Goal: Information Seeking & Learning: Learn about a topic

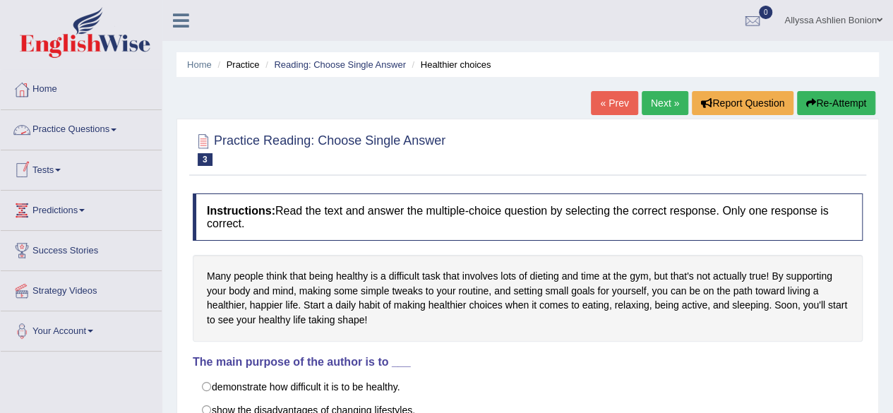
click at [56, 133] on link "Practice Questions" at bounding box center [81, 127] width 161 height 35
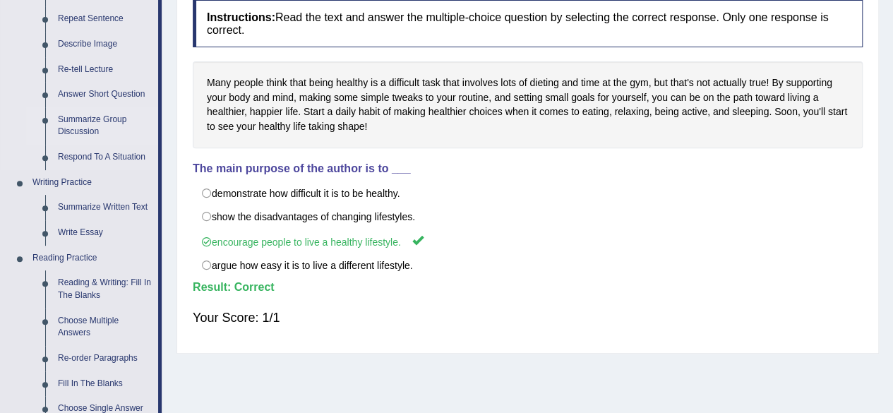
scroll to position [202, 0]
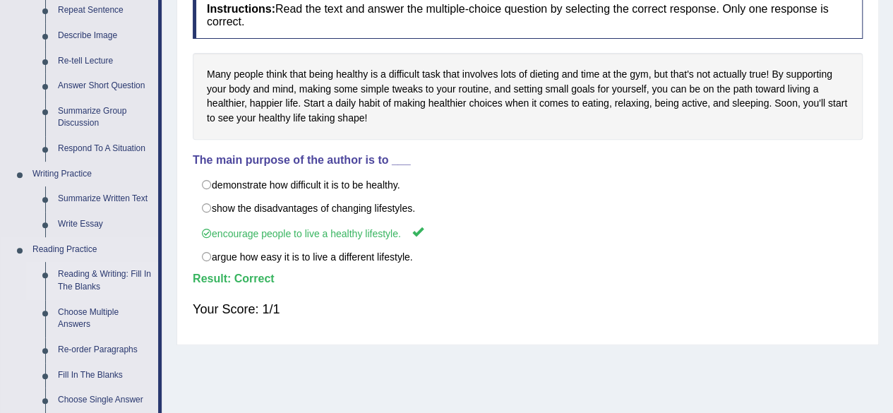
click at [94, 277] on link "Reading & Writing: Fill In The Blanks" at bounding box center [105, 280] width 107 height 37
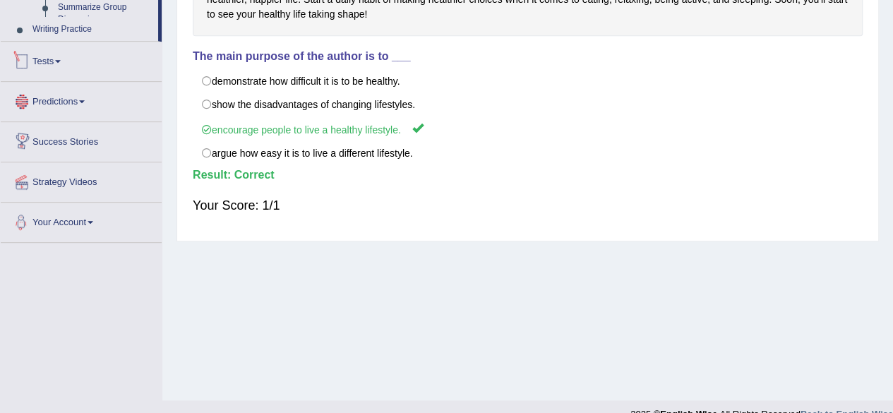
scroll to position [327, 0]
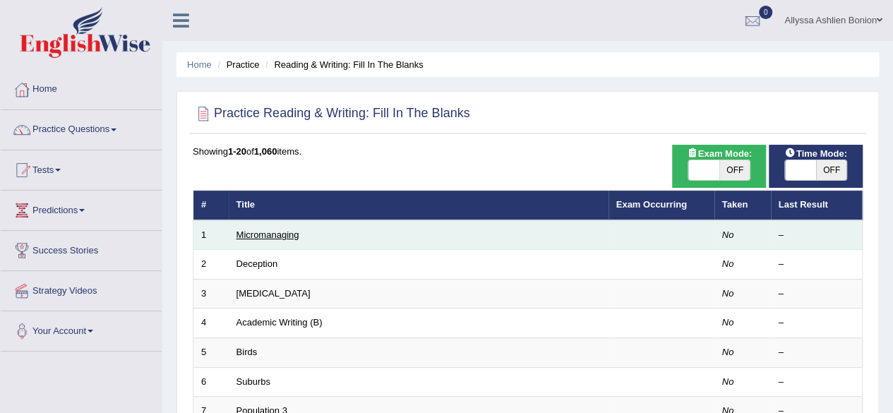
click at [250, 236] on link "Micromanaging" at bounding box center [267, 234] width 63 height 11
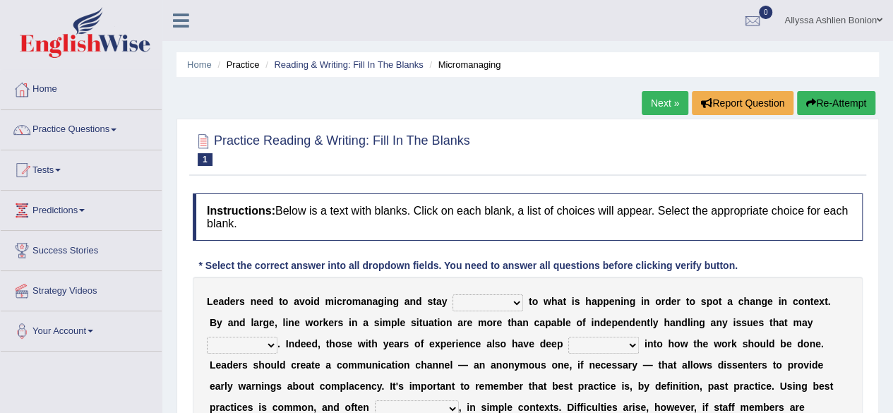
scroll to position [91, 0]
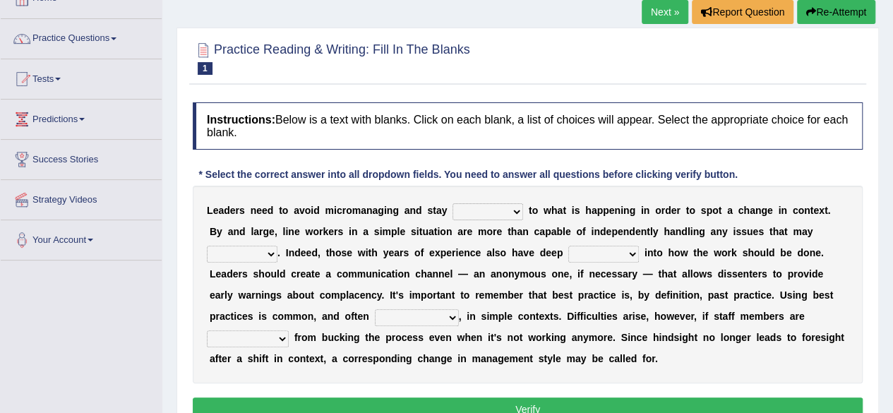
click at [514, 210] on select "complied connected precise concise" at bounding box center [487, 211] width 71 height 17
select select "connected"
click at [452, 203] on select "complied connected precise concise" at bounding box center [487, 211] width 71 height 17
click at [271, 253] on select "apprise rise encounter arise" at bounding box center [242, 254] width 71 height 17
select select "arise"
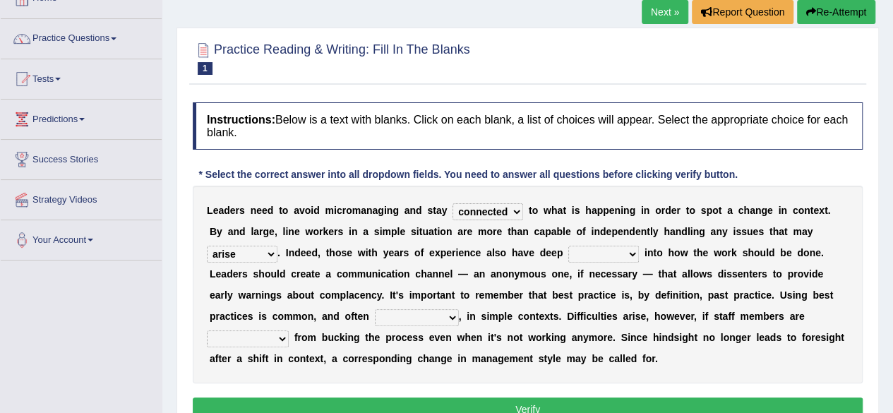
click at [207, 246] on select "apprise rise encounter arise" at bounding box center [242, 254] width 71 height 17
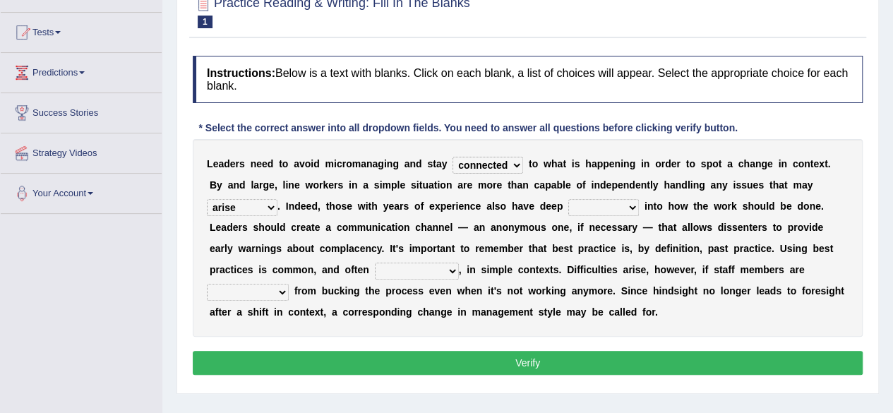
scroll to position [139, 0]
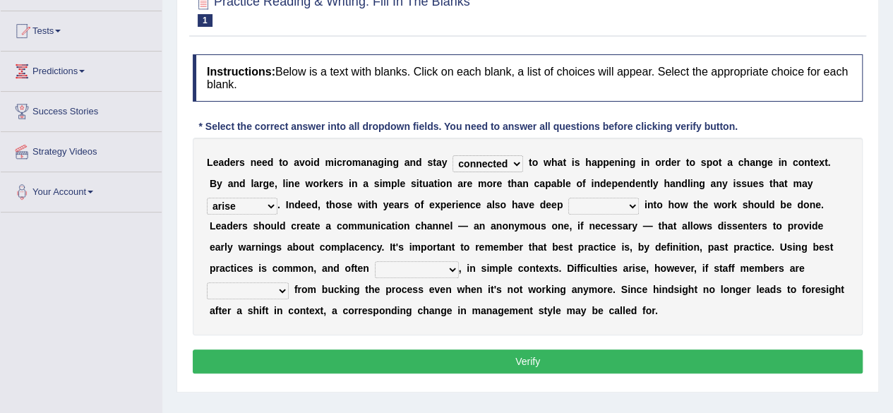
click at [634, 206] on select "incursion insight indignity indication" at bounding box center [603, 206] width 71 height 17
select select "insight"
click at [568, 198] on select "incursion insight indignity indication" at bounding box center [603, 206] width 71 height 17
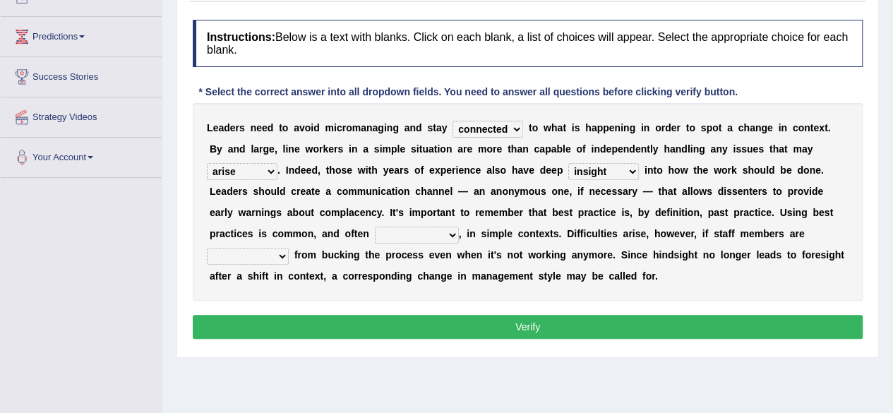
scroll to position [175, 0]
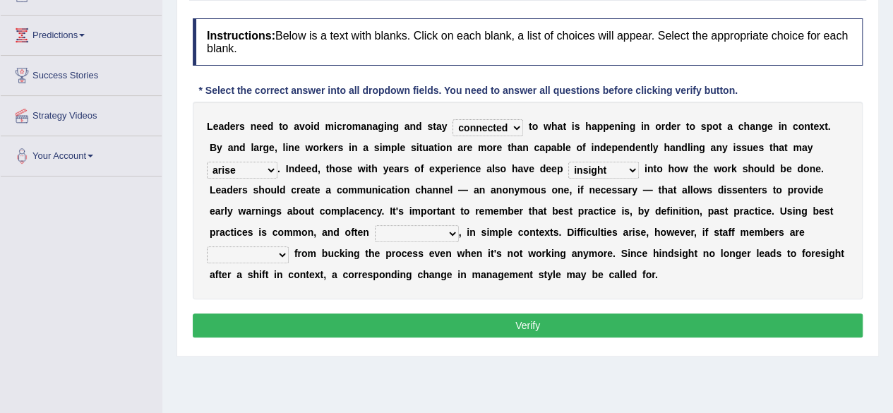
click at [453, 232] on select "inappropriate apprehensive appropriate forbidden" at bounding box center [417, 233] width 84 height 17
select select "appropriate"
click at [375, 225] on select "inappropriate apprehensive appropriate forbidden" at bounding box center [417, 233] width 84 height 17
click at [279, 257] on select "disarranged disinclined discouraged disintegrated" at bounding box center [248, 254] width 82 height 17
select select "discouraged"
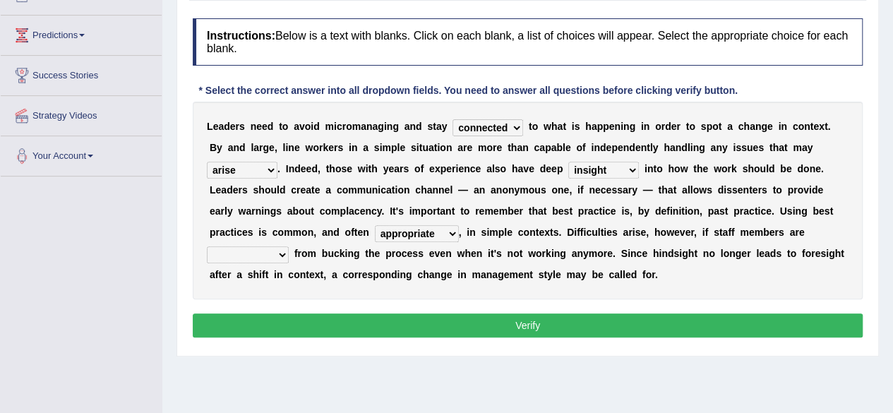
click at [207, 246] on select "disarranged disinclined discouraged disintegrated" at bounding box center [248, 254] width 82 height 17
click at [383, 327] on button "Verify" at bounding box center [528, 325] width 670 height 24
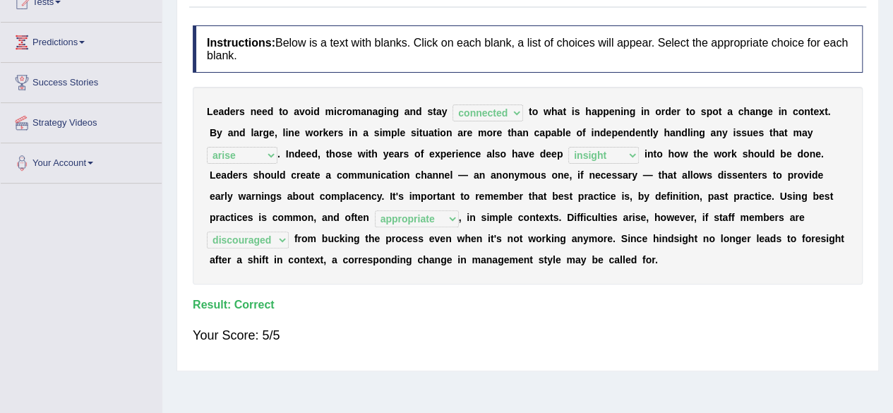
scroll to position [0, 0]
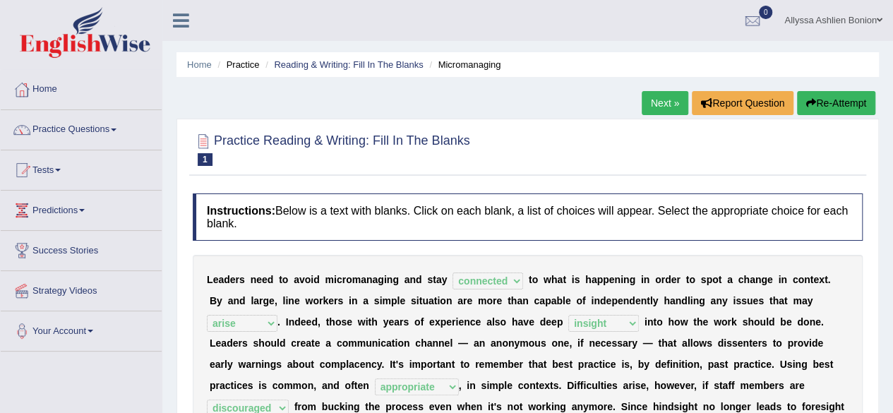
click at [655, 105] on link "Next »" at bounding box center [664, 103] width 47 height 24
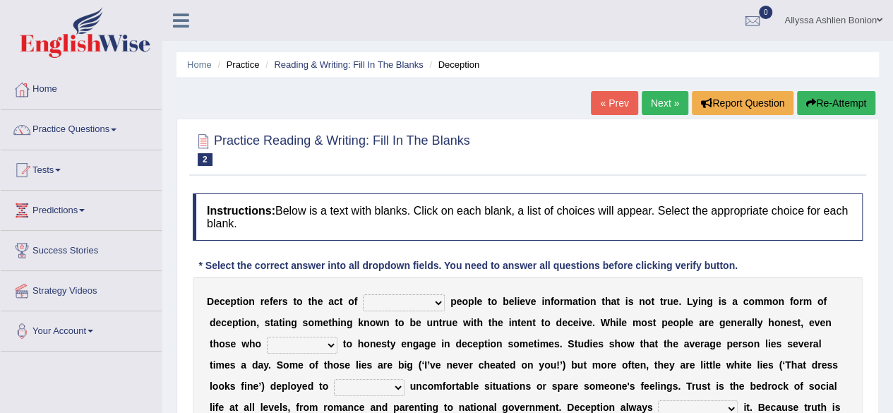
click at [437, 302] on select "discouraging forbidding detecting encouraging" at bounding box center [404, 302] width 82 height 17
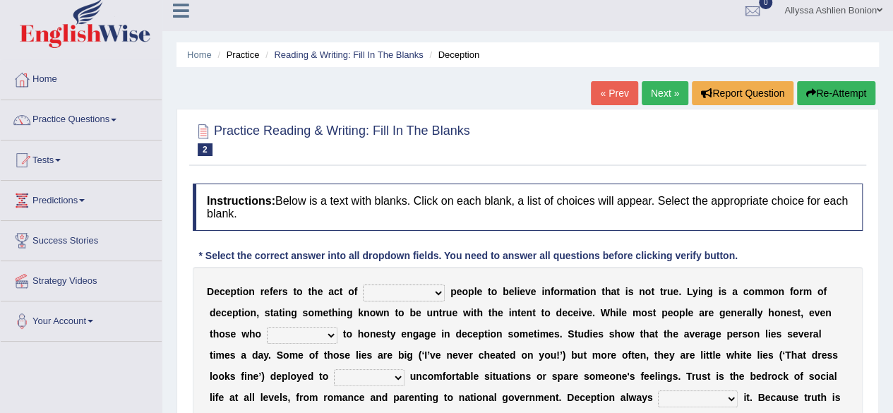
scroll to position [11, 0]
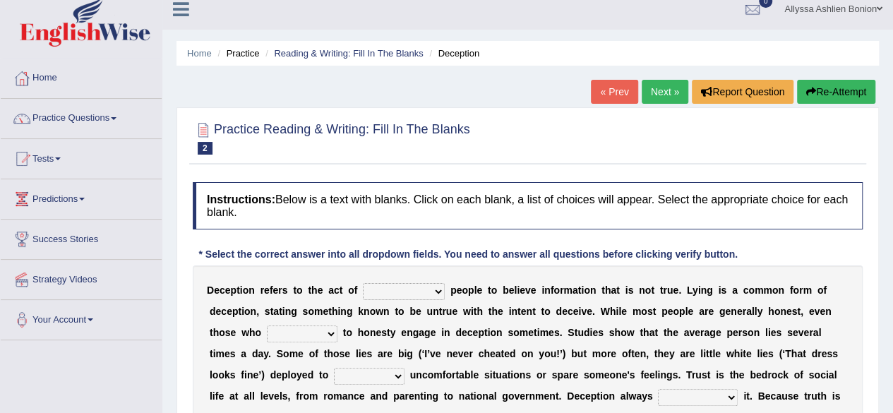
click at [440, 293] on select "discouraging forbidding detecting encouraging" at bounding box center [404, 291] width 82 height 17
select select "encouraging"
click at [363, 283] on select "discouraging forbidding detecting encouraging" at bounding box center [404, 291] width 82 height 17
click at [331, 332] on select "describe prescribe inscribe subscribe" at bounding box center [302, 333] width 71 height 17
select select "describe"
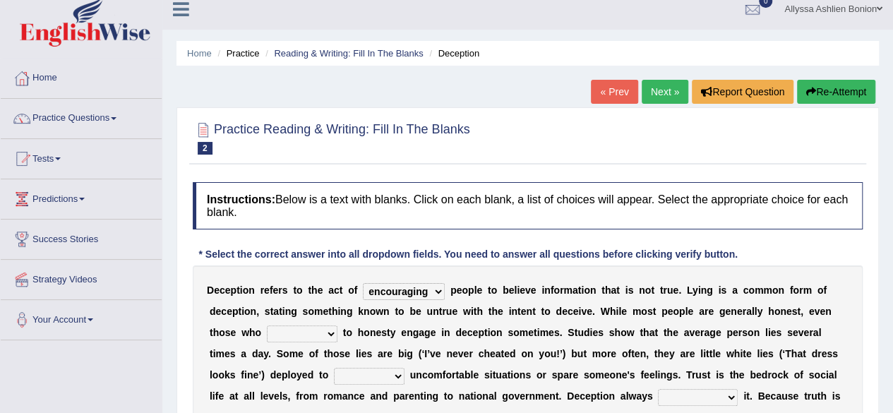
click at [267, 325] on select "describe prescribe inscribe subscribe" at bounding box center [302, 333] width 71 height 17
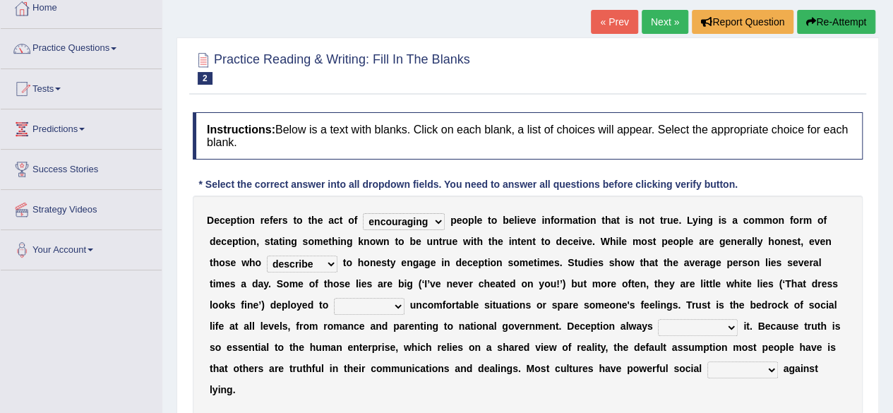
scroll to position [83, 0]
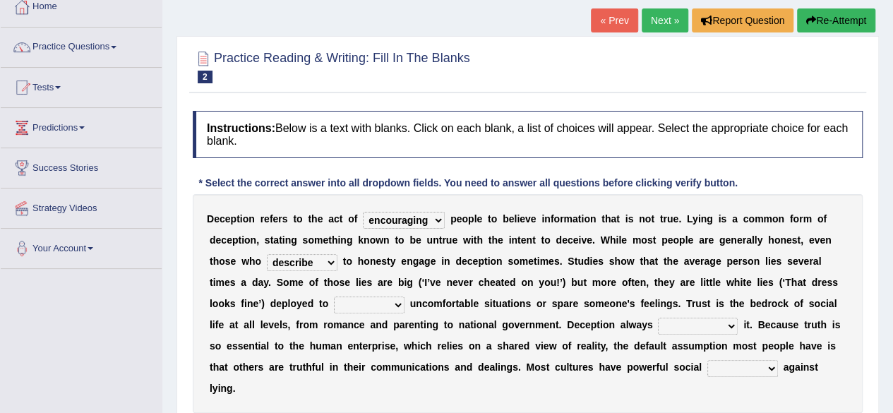
click at [401, 303] on select "contest illuminate disguise avoid" at bounding box center [369, 304] width 71 height 17
select select "avoid"
click at [334, 296] on select "contest illuminate disguise avoid" at bounding box center [369, 304] width 71 height 17
click at [729, 325] on select "undermines underscores undertakes underwrites" at bounding box center [698, 325] width 80 height 17
select select "undertakes"
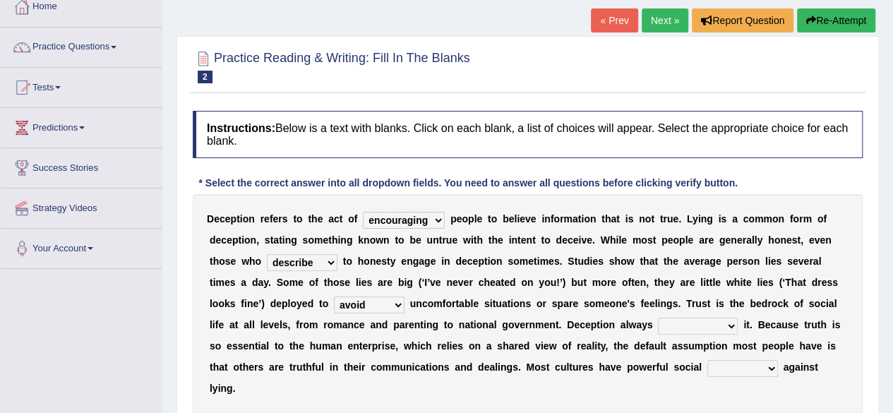
click at [658, 317] on select "undermines underscores undertakes underwrites" at bounding box center [698, 325] width 80 height 17
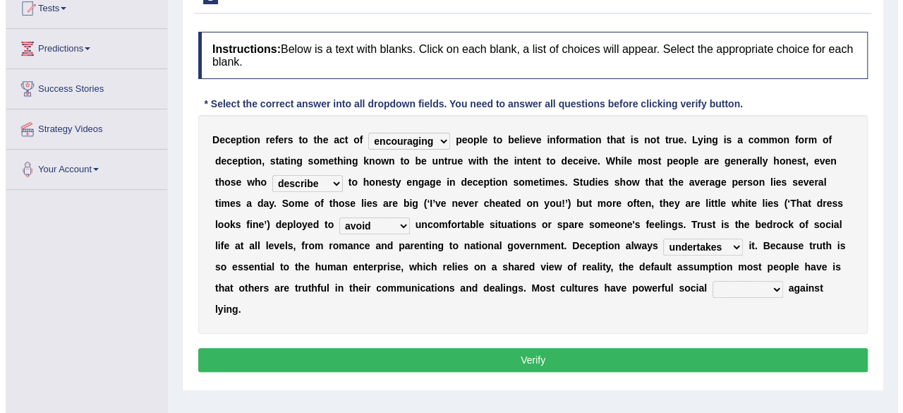
scroll to position [175, 0]
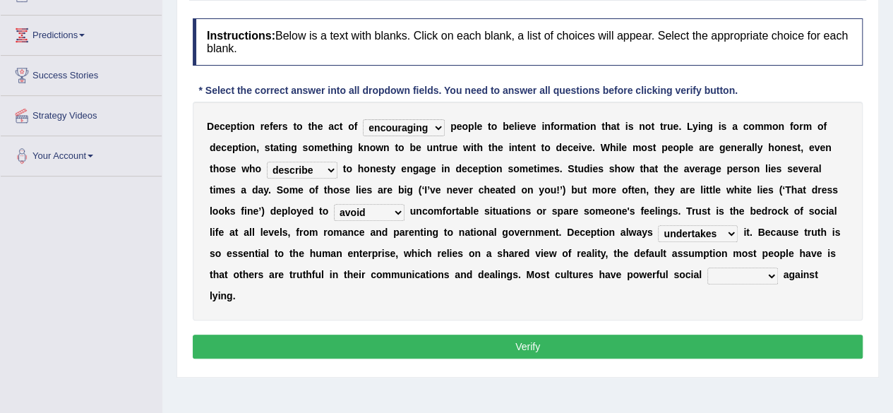
click at [765, 276] on select "ejections sanctions fractions inductions" at bounding box center [742, 275] width 71 height 17
select select "sanctions"
click at [707, 267] on select "ejections sanctions fractions inductions" at bounding box center [742, 275] width 71 height 17
click at [626, 353] on button "Verify" at bounding box center [528, 346] width 670 height 24
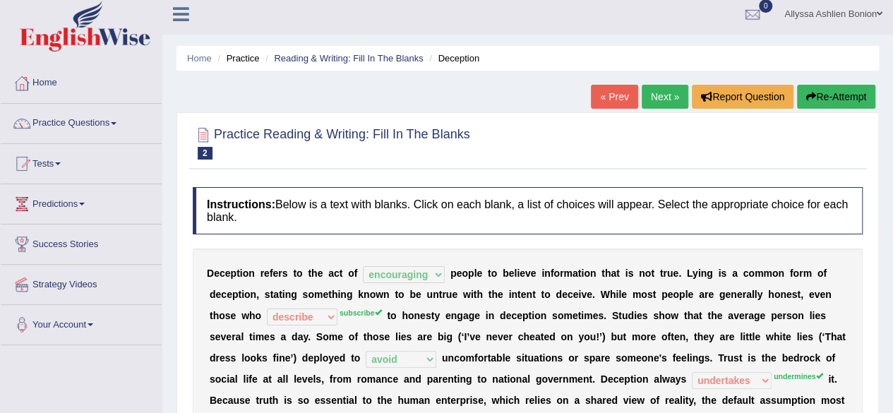
scroll to position [6, 0]
click at [655, 101] on link "Next »" at bounding box center [664, 97] width 47 height 24
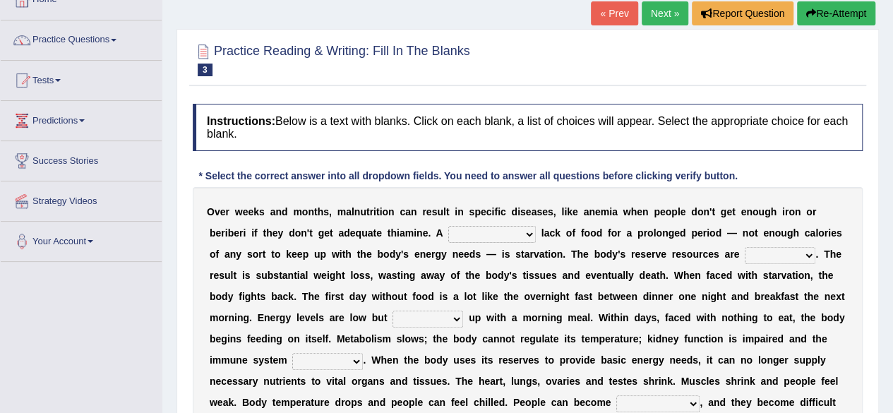
scroll to position [123, 0]
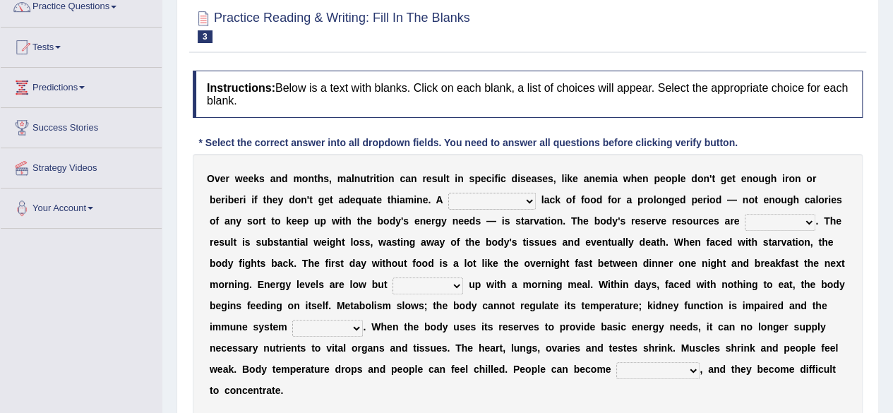
click at [529, 199] on select "severe distinguishing proper distinctive" at bounding box center [491, 201] width 87 height 17
select select "severe"
click at [448, 193] on select "severe distinguishing proper distinctive" at bounding box center [491, 201] width 87 height 17
click at [529, 197] on select "severe distinguishing proper distinctive" at bounding box center [491, 201] width 87 height 17
click at [295, 232] on div "O v e r w e e k s a n d m o n t h s , m a l n u t r i t i o n c a n r e s u l t…" at bounding box center [528, 284] width 670 height 261
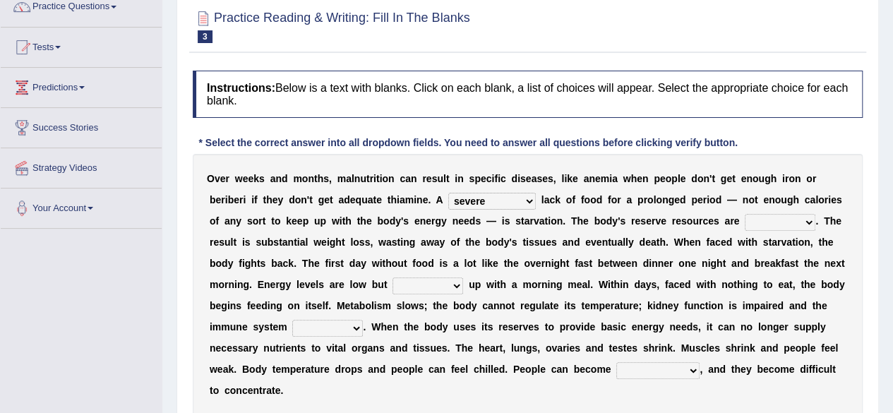
click at [810, 224] on select "obsoleted depleted pelleted deleted" at bounding box center [779, 222] width 71 height 17
click at [823, 220] on b "T" at bounding box center [826, 220] width 6 height 11
click at [454, 282] on select "feed come chill pick" at bounding box center [427, 285] width 71 height 17
select select "feed"
click at [392, 277] on select "feed come chill pick" at bounding box center [427, 285] width 71 height 17
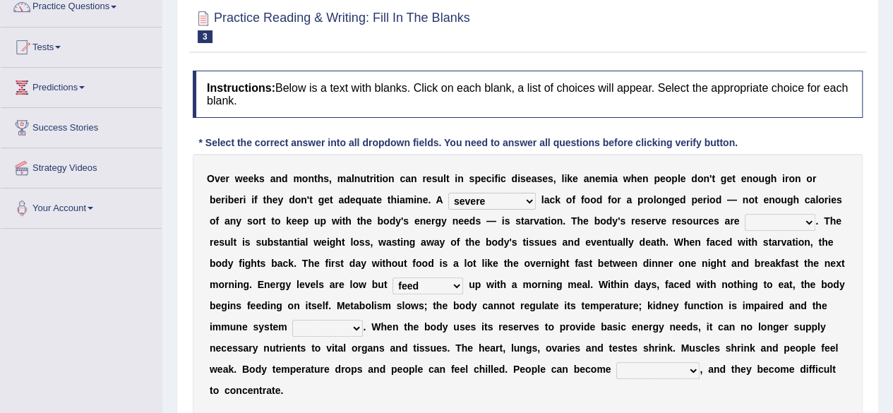
click at [353, 323] on select "deepens deafens weakens surpasses" at bounding box center [327, 328] width 71 height 17
select select "weakens"
click at [292, 320] on select "deepens deafens weakens surpasses" at bounding box center [327, 328] width 71 height 17
click at [358, 326] on select "deepens deafens weakens surpasses" at bounding box center [327, 328] width 71 height 17
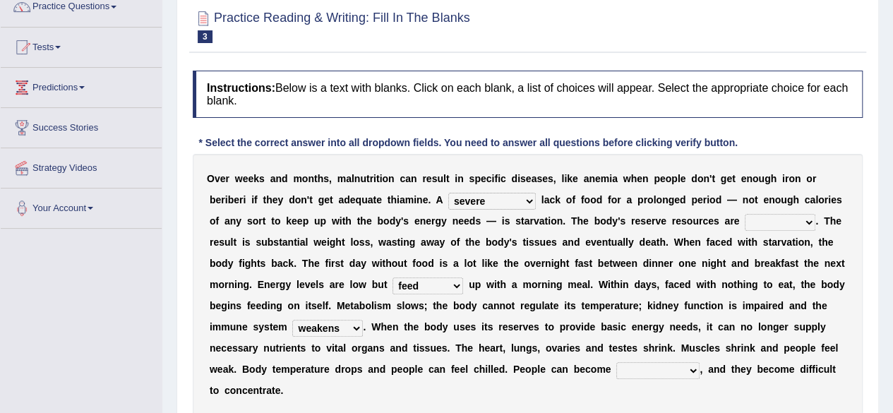
click at [696, 365] on select "irritable commutable indisputable transportable" at bounding box center [657, 370] width 83 height 17
select select "irritable"
click at [616, 362] on select "irritable commutable indisputable transportable" at bounding box center [657, 370] width 83 height 17
click at [809, 222] on select "obsoleted depleted pelleted deleted" at bounding box center [779, 222] width 71 height 17
select select "pelleted"
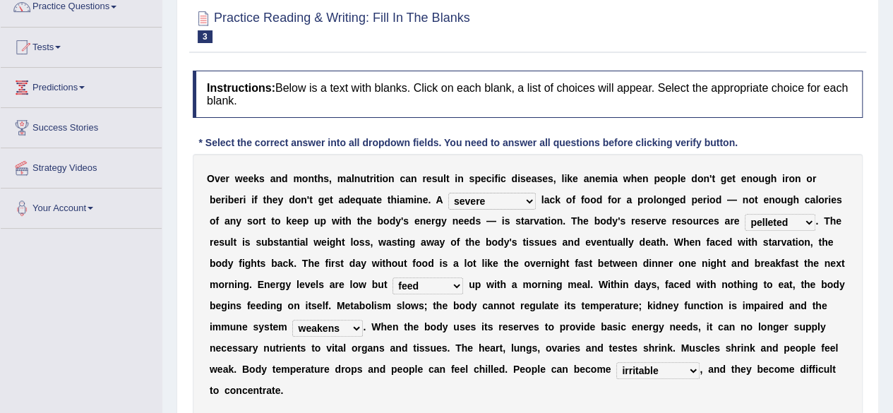
click at [744, 214] on select "obsoleted depleted pelleted deleted" at bounding box center [779, 222] width 71 height 17
click at [456, 287] on select "feed come chill pick" at bounding box center [427, 285] width 71 height 17
select select "pick"
click at [392, 277] on select "feed come chill pick" at bounding box center [427, 285] width 71 height 17
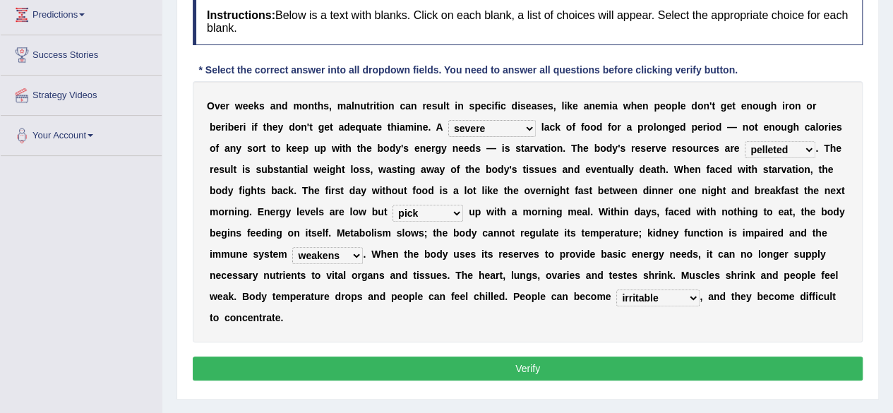
scroll to position [198, 0]
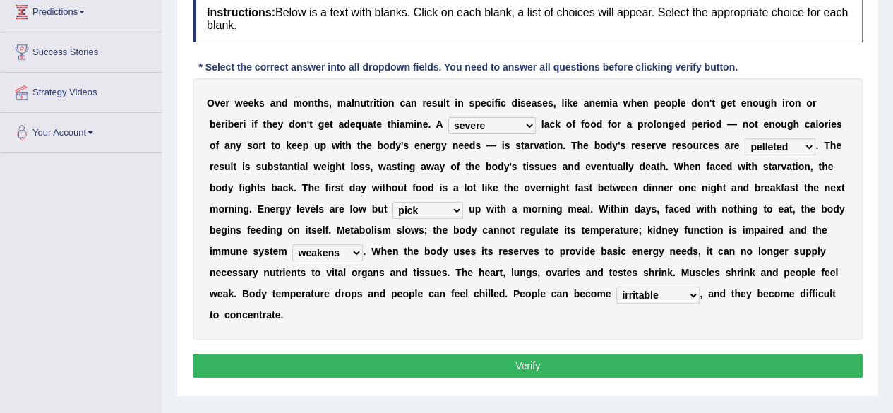
click at [524, 358] on button "Verify" at bounding box center [528, 365] width 670 height 24
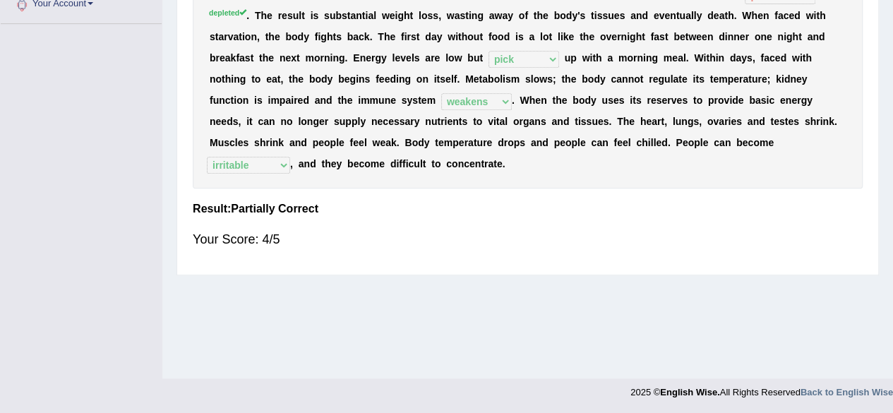
scroll to position [0, 0]
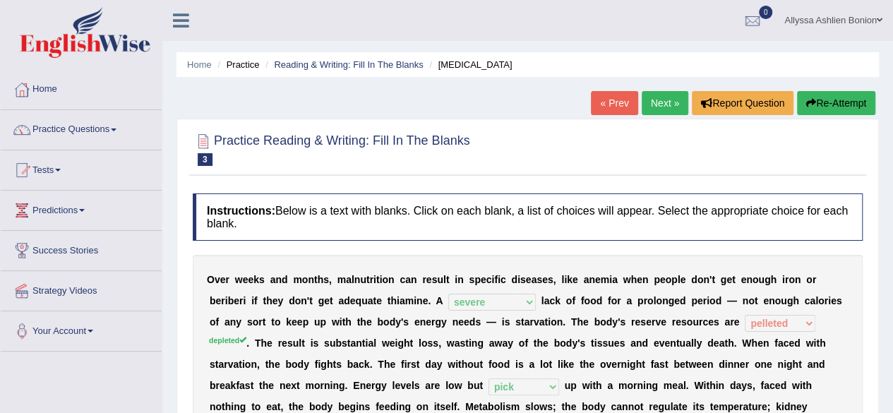
click at [668, 97] on link "Next »" at bounding box center [664, 103] width 47 height 24
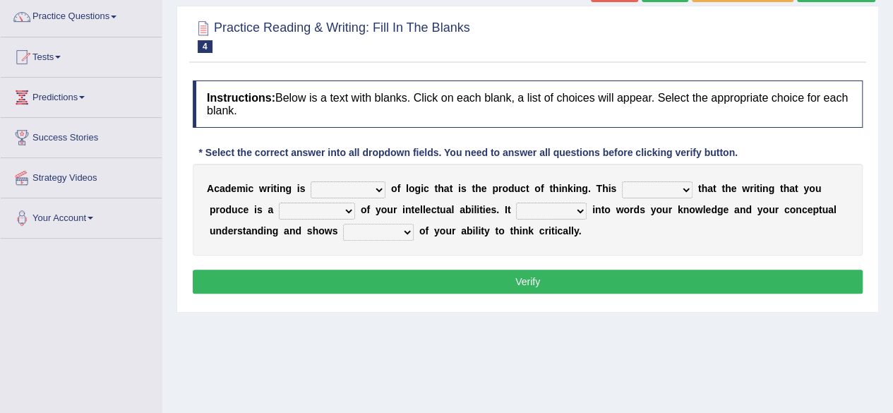
click at [640, 204] on b "s" at bounding box center [642, 209] width 6 height 11
click at [683, 186] on select "means questions stipulates answers" at bounding box center [657, 189] width 71 height 17
click at [382, 188] on select "expectation entitlement expression exchange" at bounding box center [347, 189] width 75 height 17
select select "entitlement"
click at [310, 181] on select "expectation entitlement expression exchange" at bounding box center [347, 189] width 75 height 17
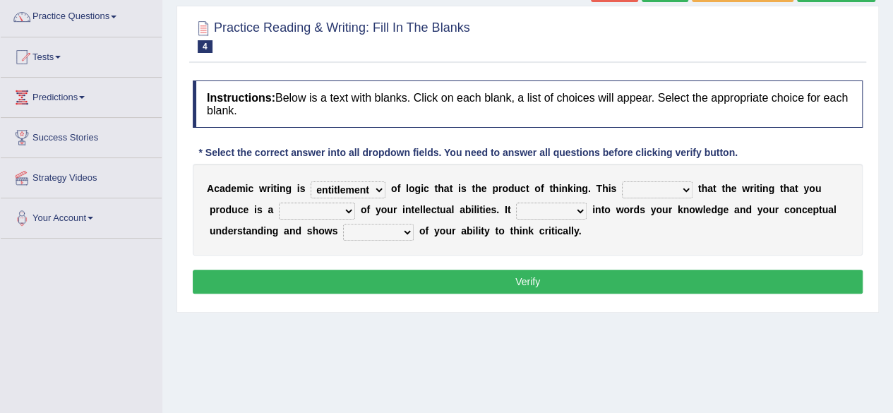
click at [683, 189] on select "means questions stipulates answers" at bounding box center [657, 189] width 71 height 17
select select "means"
click at [622, 181] on select "means questions stipulates answers" at bounding box center [657, 189] width 71 height 17
click at [689, 188] on select "means questions stipulates answers" at bounding box center [657, 189] width 71 height 17
click at [348, 212] on select "redundancy mission credit reflection" at bounding box center [317, 210] width 76 height 17
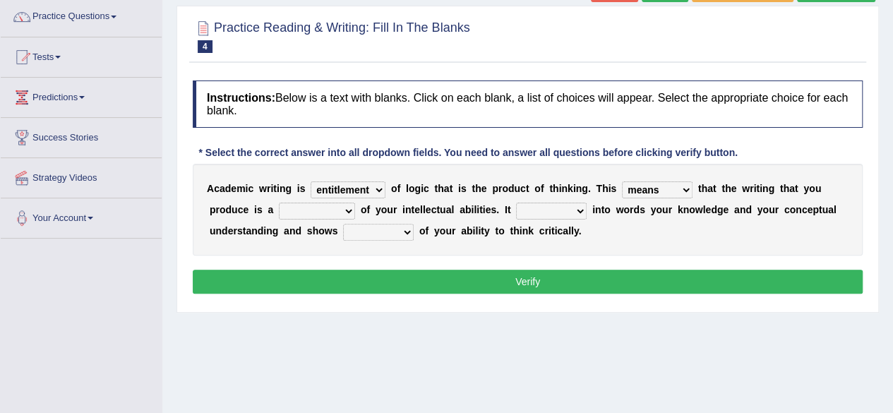
select select "reflection"
click at [279, 202] on select "redundancy mission credit reflection" at bounding box center [317, 210] width 76 height 17
click at [581, 210] on select "enriches shows allows puts" at bounding box center [551, 210] width 71 height 17
select select "shows"
click at [516, 202] on select "enriches shows allows puts" at bounding box center [551, 210] width 71 height 17
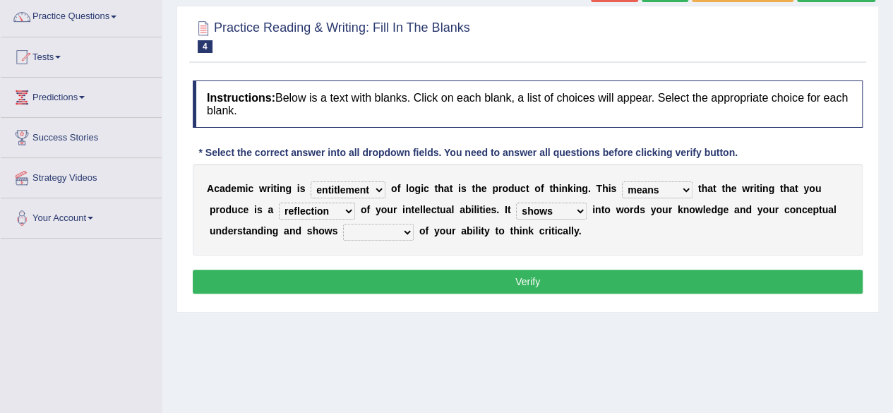
click at [406, 229] on select "hassle excuse capacity evidence" at bounding box center [378, 232] width 71 height 17
select select "capacity"
click at [343, 224] on select "hassle excuse capacity evidence" at bounding box center [378, 232] width 71 height 17
click at [582, 214] on select "enriches shows allows puts" at bounding box center [551, 210] width 71 height 17
select select "puts"
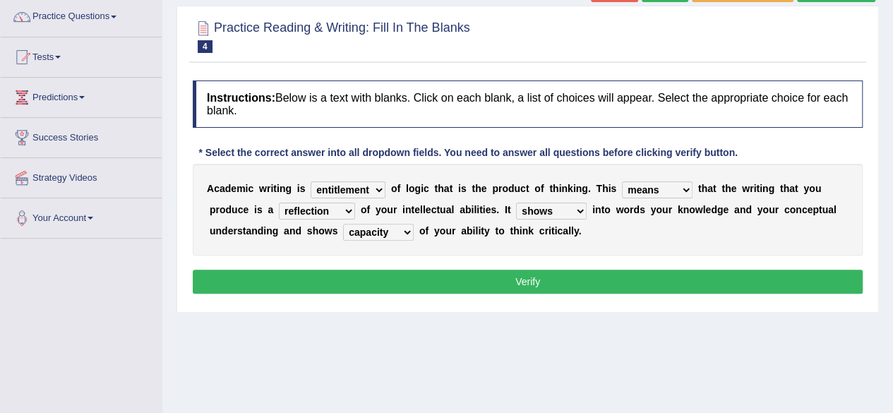
click at [516, 202] on select "enriches shows allows puts" at bounding box center [551, 210] width 71 height 17
click at [587, 277] on button "Verify" at bounding box center [528, 282] width 670 height 24
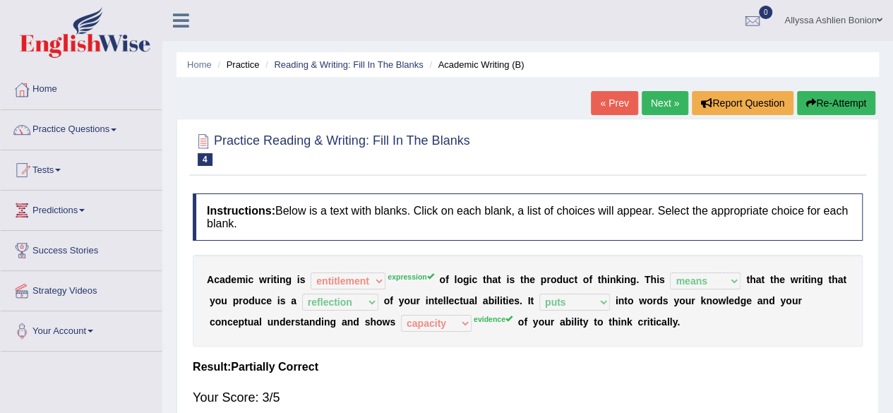
click at [659, 99] on link "Next »" at bounding box center [664, 103] width 47 height 24
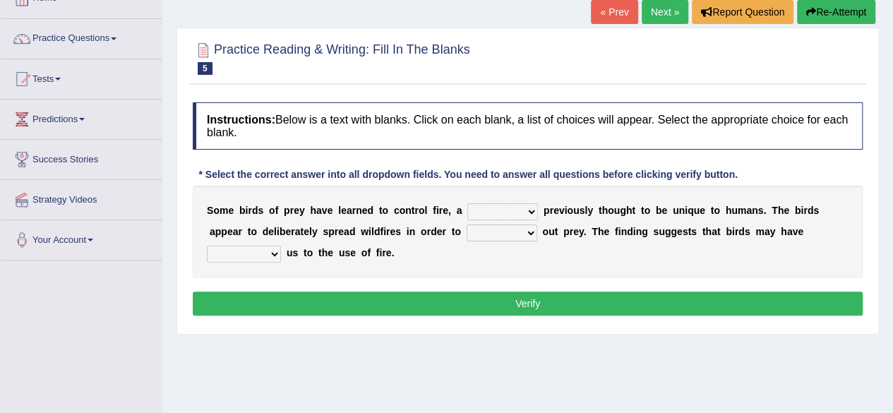
scroll to position [92, 0]
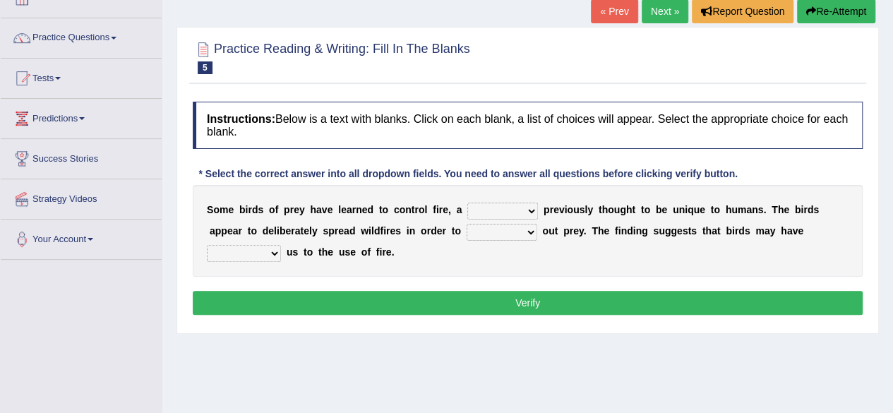
click at [533, 207] on select "question profile tale skill" at bounding box center [502, 210] width 71 height 17
select select "tale"
click at [467, 202] on select "question profile tale skill" at bounding box center [502, 210] width 71 height 17
click at [534, 233] on select "prevent limit span flush" at bounding box center [501, 232] width 71 height 17
select select "flush"
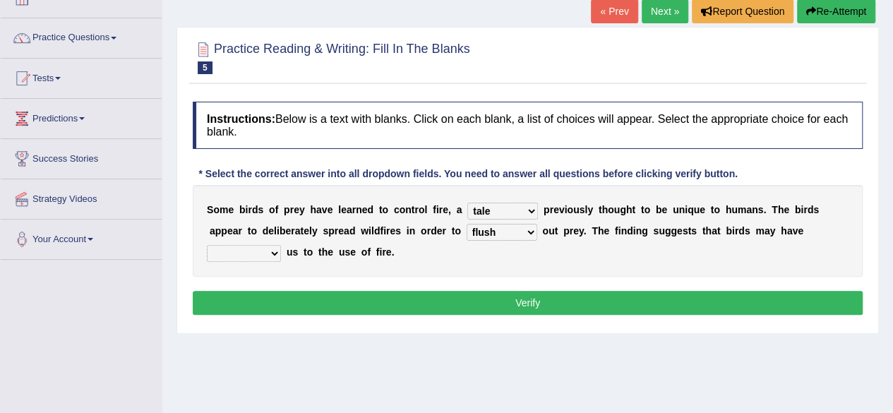
click at [466, 224] on select "prevent limit span flush" at bounding box center [501, 232] width 71 height 17
click at [270, 255] on select "prophesied beaten transmitted forced" at bounding box center [244, 253] width 74 height 17
select select "forced"
click at [207, 245] on select "prophesied beaten transmitted forced" at bounding box center [244, 253] width 74 height 17
click at [531, 207] on select "question profile tale skill" at bounding box center [502, 210] width 71 height 17
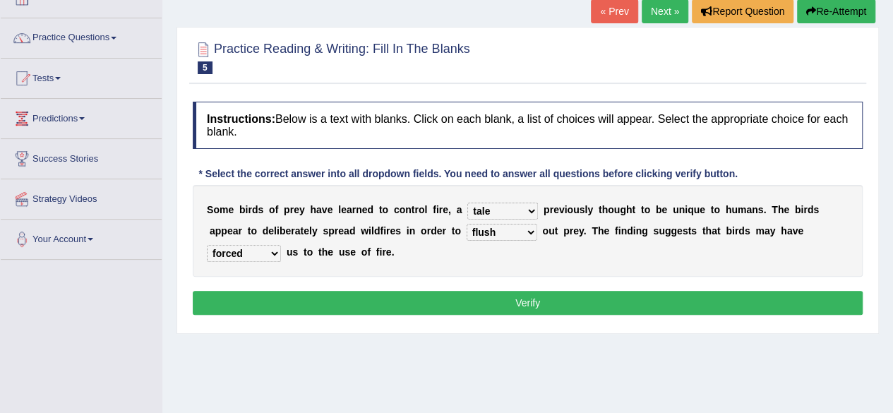
select select "skill"
click at [467, 202] on select "question profile tale skill" at bounding box center [502, 210] width 71 height 17
click at [519, 305] on button "Verify" at bounding box center [528, 303] width 670 height 24
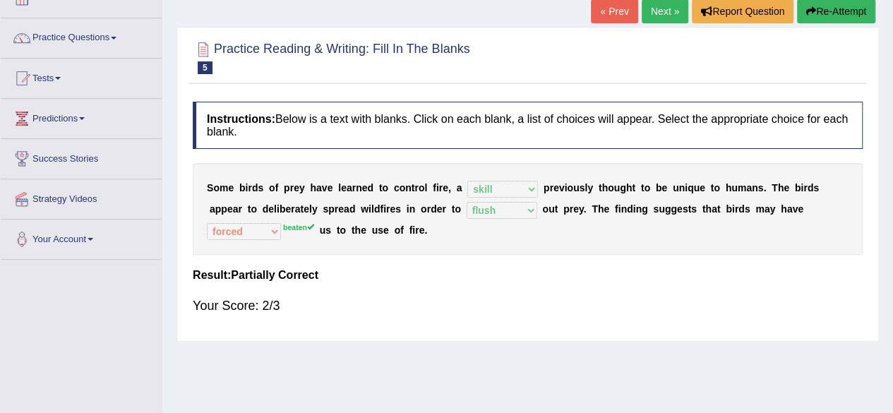
scroll to position [0, 0]
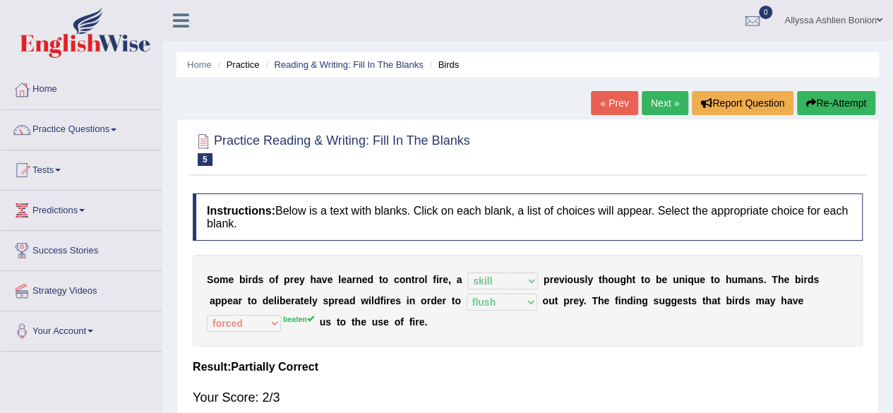
click at [665, 99] on link "Next »" at bounding box center [664, 103] width 47 height 24
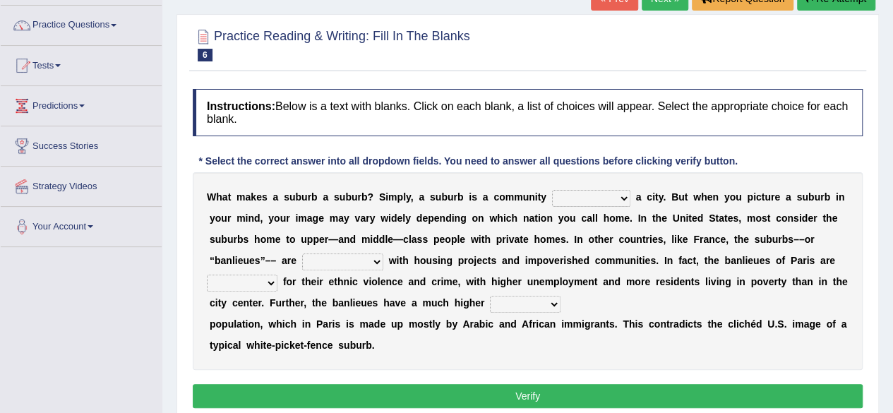
scroll to position [105, 0]
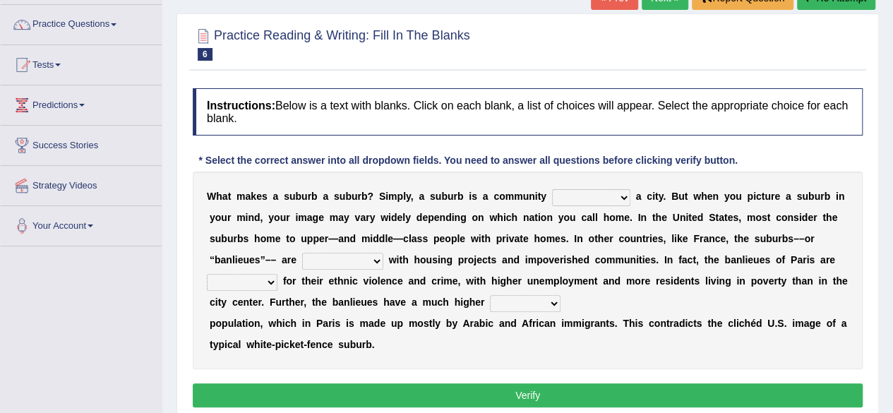
click at [619, 197] on select "lying locating situating surrounding" at bounding box center [591, 197] width 78 height 17
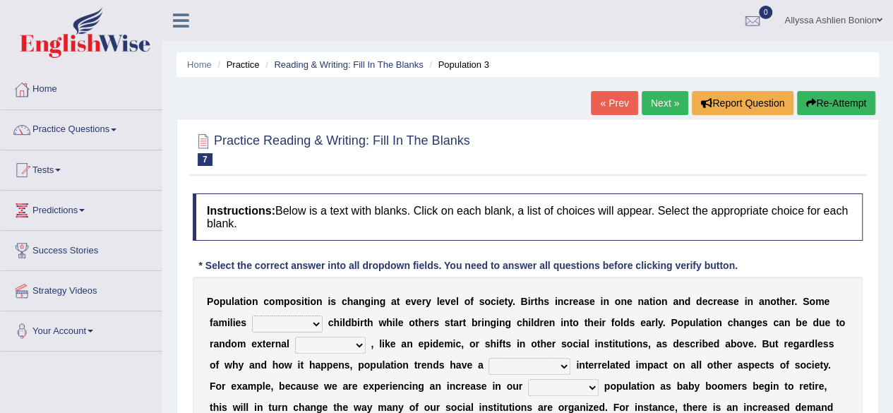
click at [316, 320] on select "demand default deliver delay" at bounding box center [287, 323] width 71 height 17
select select "deliver"
click at [252, 315] on select "demand default deliver delay" at bounding box center [287, 323] width 71 height 17
click at [354, 344] on select "variations fortune formation forces" at bounding box center [330, 345] width 71 height 17
select select "variations"
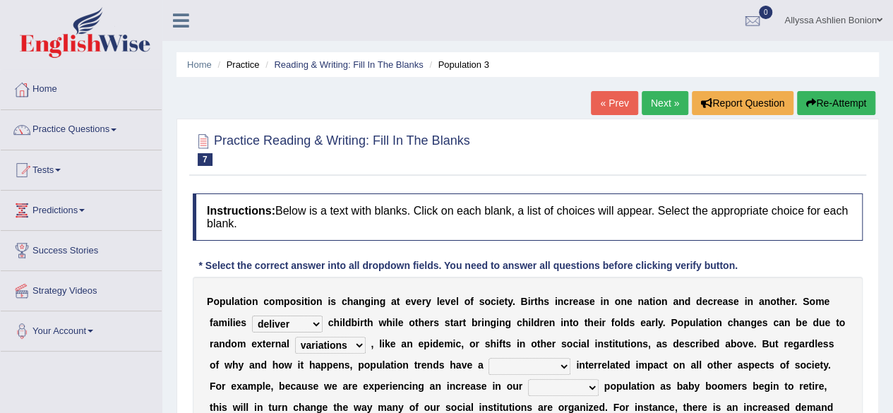
click at [295, 337] on select "variations fortune formation forces" at bounding box center [330, 345] width 71 height 17
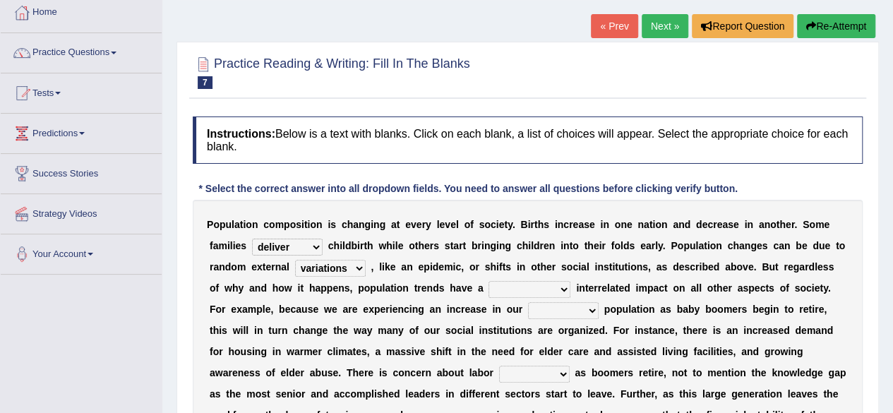
scroll to position [78, 0]
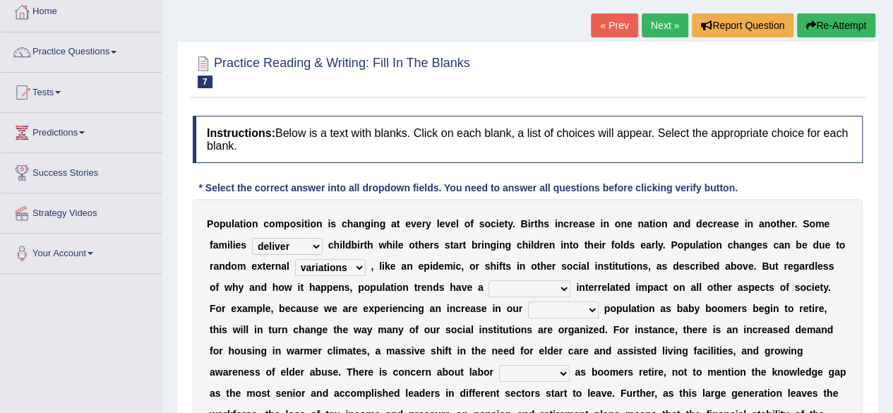
click at [570, 283] on b at bounding box center [573, 287] width 6 height 11
click at [552, 284] on select "tremendous tenuous tremulous spontaneous" at bounding box center [529, 288] width 82 height 17
select select "spontaneous"
click at [488, 280] on select "tremendous tenuous tremulous spontaneous" at bounding box center [529, 288] width 82 height 17
click at [566, 307] on select "tertiary senior junior primary" at bounding box center [563, 309] width 71 height 17
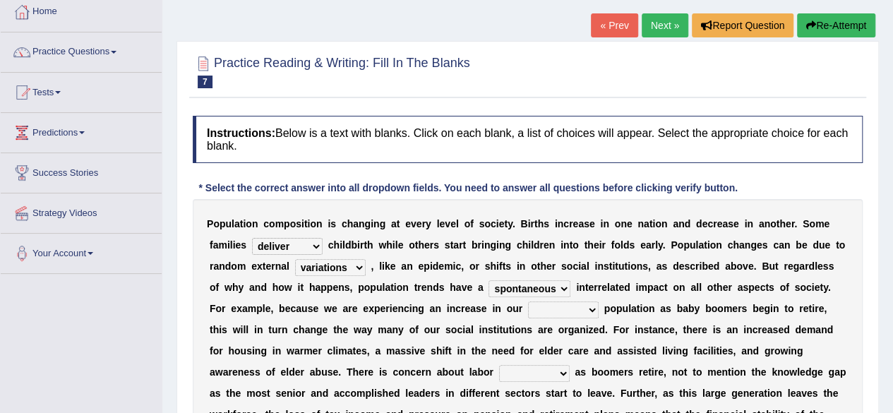
select select "junior"
click at [528, 301] on select "tertiary senior junior primary" at bounding box center [563, 309] width 71 height 17
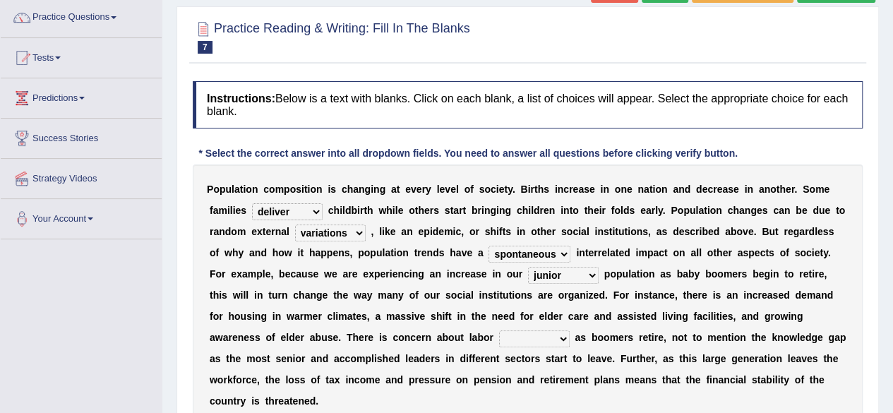
scroll to position [118, 0]
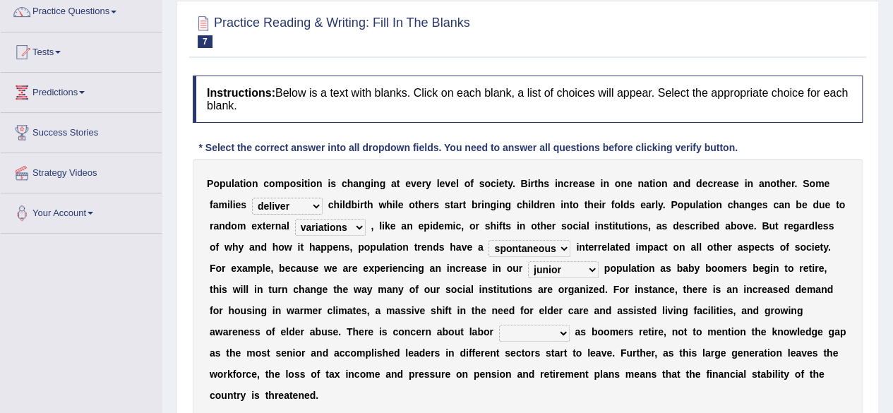
click at [509, 330] on select "shortcuts shortfalls shortages shorthand" at bounding box center [534, 333] width 71 height 17
select select "shortages"
click at [499, 325] on select "shortcuts shortfalls shortages shorthand" at bounding box center [534, 333] width 71 height 17
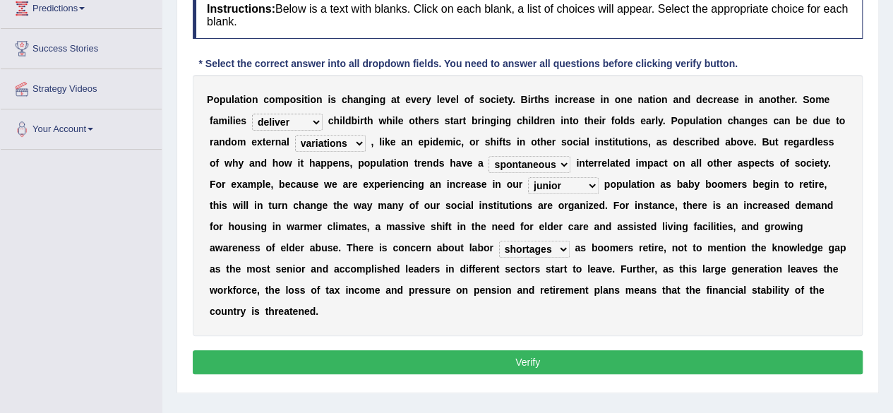
scroll to position [203, 0]
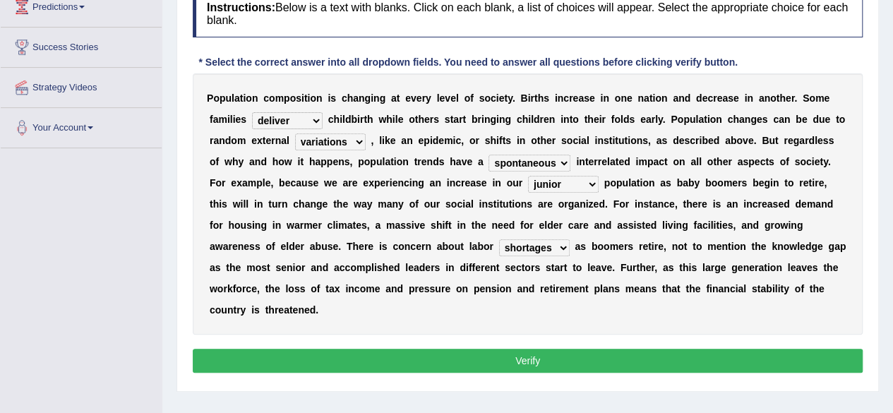
click at [502, 248] on select "shortcuts shortfalls shortages shorthand" at bounding box center [534, 247] width 71 height 17
click at [358, 143] on select "variations fortune formation forces" at bounding box center [330, 141] width 71 height 17
click at [443, 174] on div "P o p u l a t i o n c o m p o s i t i o n i s c h a n g i n g a t e v e r y l e…" at bounding box center [528, 203] width 670 height 261
click at [549, 162] on select "tremendous tenuous tremulous spontaneous" at bounding box center [529, 163] width 82 height 17
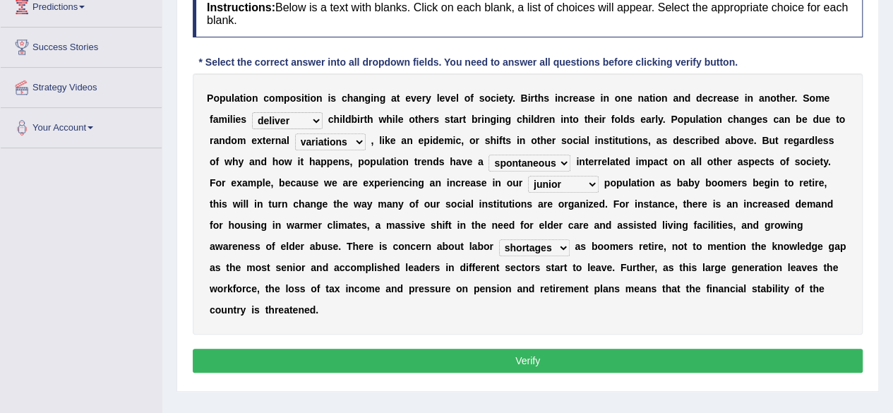
select select "tremendous"
click at [488, 155] on select "tremendous tenuous tremulous spontaneous" at bounding box center [529, 163] width 82 height 17
click at [507, 246] on select "shortcuts shortfalls shortages shorthand" at bounding box center [534, 247] width 71 height 17
click at [495, 363] on button "Verify" at bounding box center [528, 361] width 670 height 24
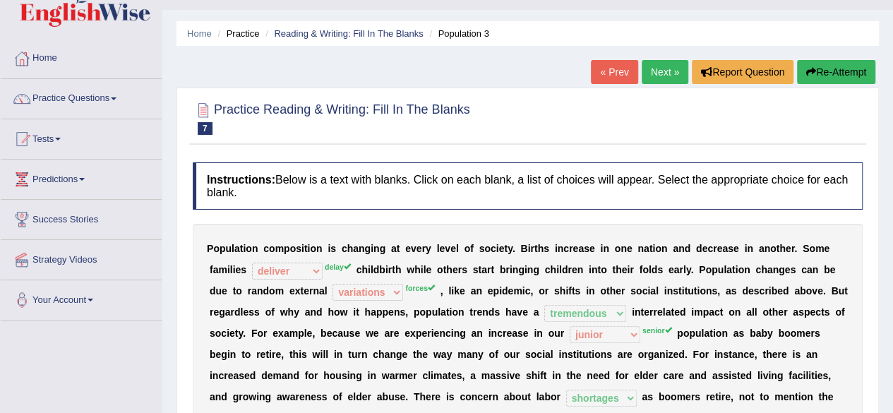
scroll to position [0, 0]
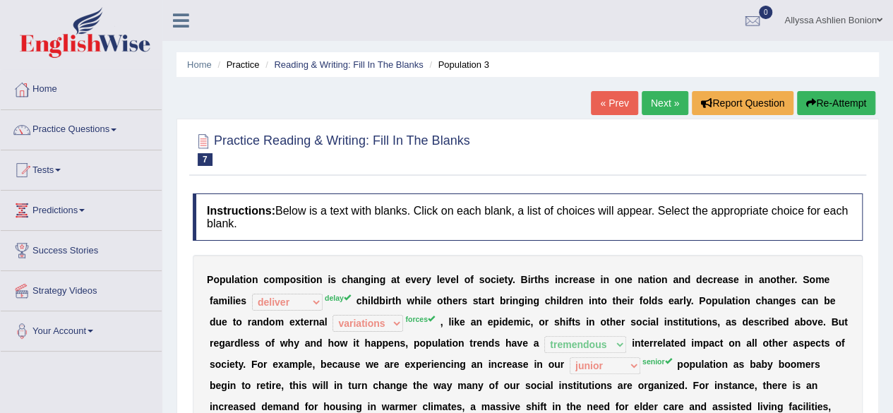
click at [658, 104] on link "Next »" at bounding box center [664, 103] width 47 height 24
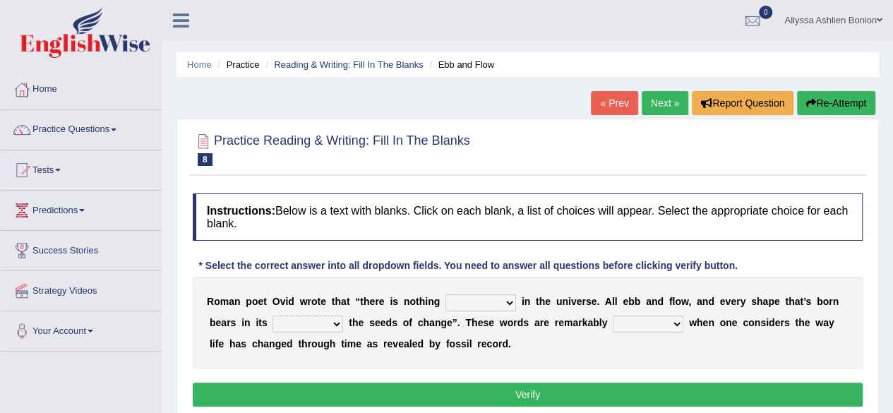
click at [509, 300] on select "orthodox volatile constant cheap" at bounding box center [480, 302] width 71 height 17
click at [649, 103] on link "Next »" at bounding box center [664, 103] width 47 height 24
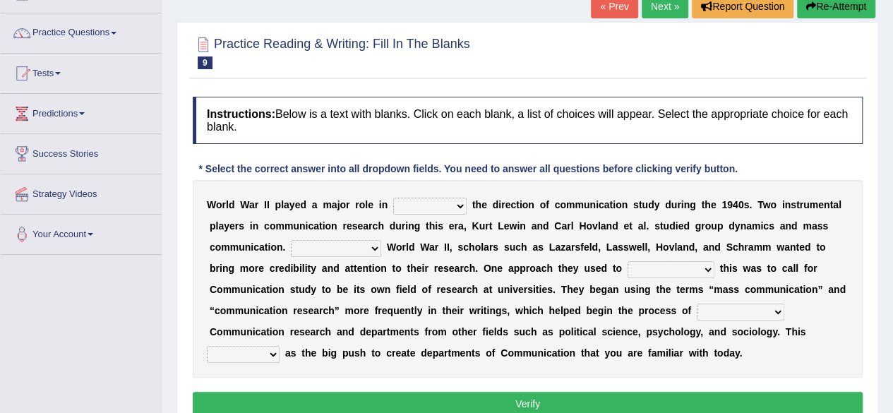
scroll to position [99, 0]
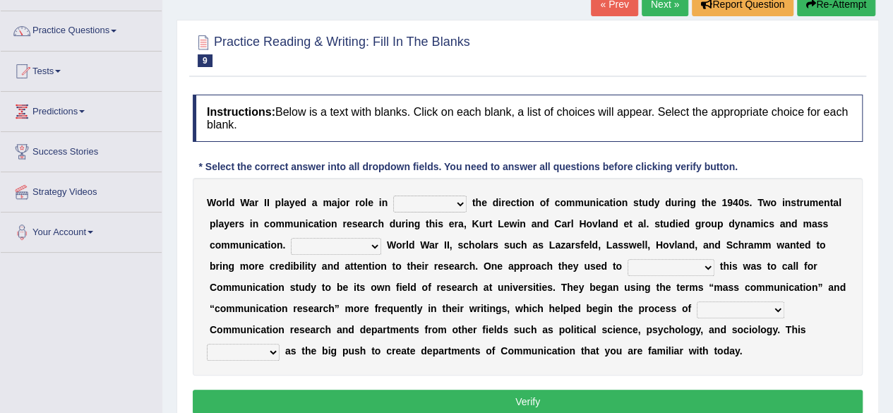
click at [462, 202] on select "shaping sharpening shunning shivering" at bounding box center [429, 203] width 73 height 17
click at [648, 4] on link "Next »" at bounding box center [664, 4] width 47 height 24
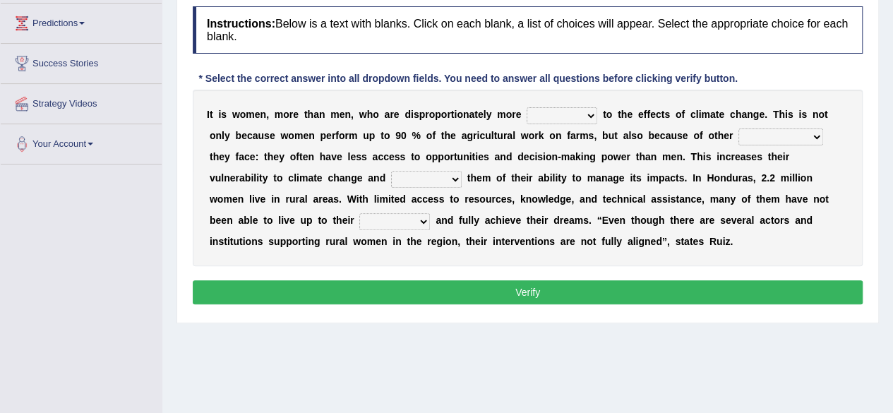
scroll to position [188, 0]
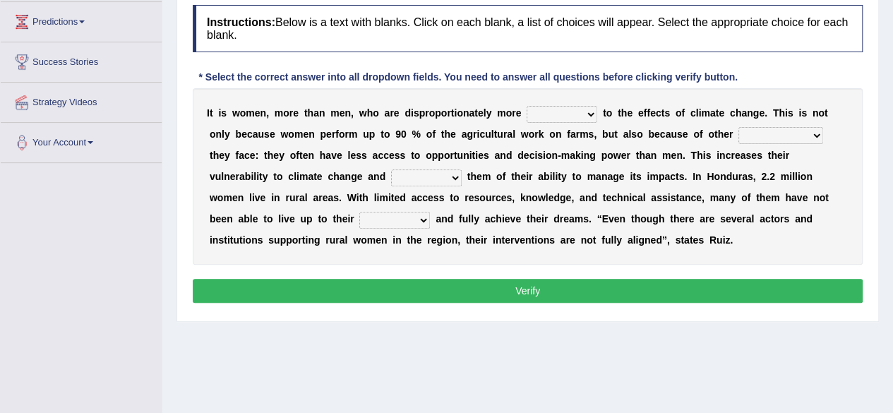
click at [591, 109] on select "defensive beatable vulnerable defective" at bounding box center [561, 114] width 71 height 17
select select "defective"
click at [526, 106] on select "defensive beatable vulnerable defective" at bounding box center [561, 114] width 71 height 17
click at [816, 131] on select "chances challenges awkwardness changes" at bounding box center [780, 135] width 85 height 17
select select "challenges"
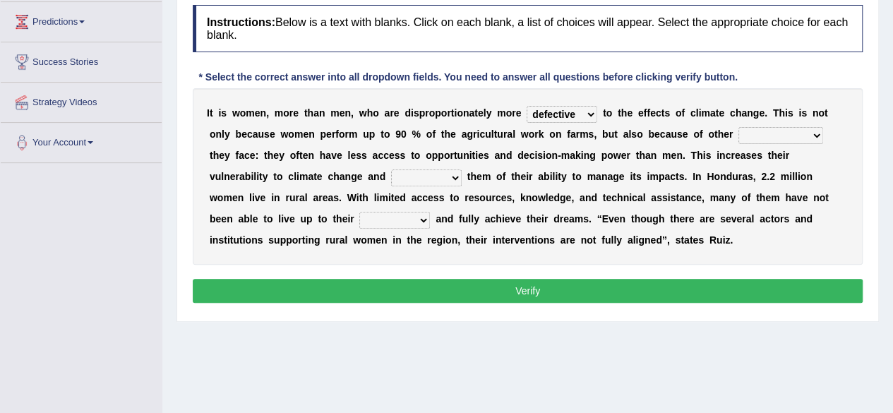
click at [738, 127] on select "chances challenges awkwardness changes" at bounding box center [780, 135] width 85 height 17
click at [815, 133] on select "chances challenges awkwardness changes" at bounding box center [780, 135] width 85 height 17
click at [235, 162] on div "I t i s w o m e n , m o r e t h a n m e n , w h o a r e d i s p r o p o r t i o…" at bounding box center [528, 176] width 670 height 176
click at [391, 170] on select "deprives caprices deposits thrives" at bounding box center [426, 177] width 71 height 17
select select "deprives"
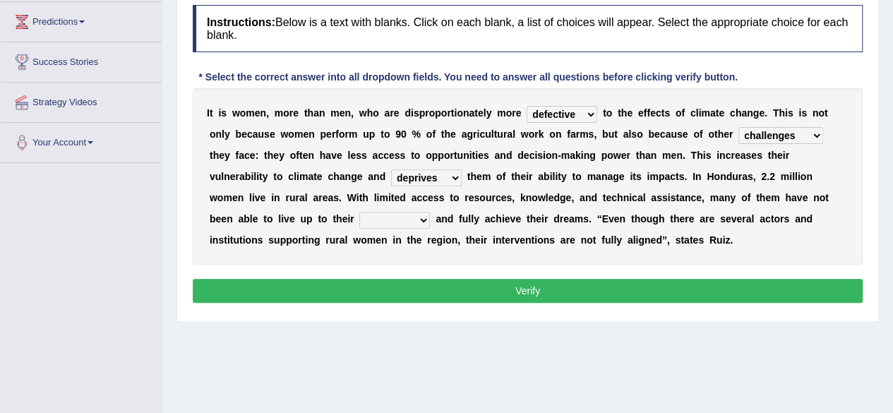
click at [391, 169] on select "deprives caprices deposits thrives" at bounding box center [426, 177] width 71 height 17
click at [359, 218] on select "endurance patience capacities publicity" at bounding box center [394, 220] width 71 height 17
select select "capacities"
click at [359, 212] on select "endurance patience capacities publicity" at bounding box center [394, 220] width 71 height 17
click at [593, 112] on select "defensive beatable vulnerable defective" at bounding box center [561, 114] width 71 height 17
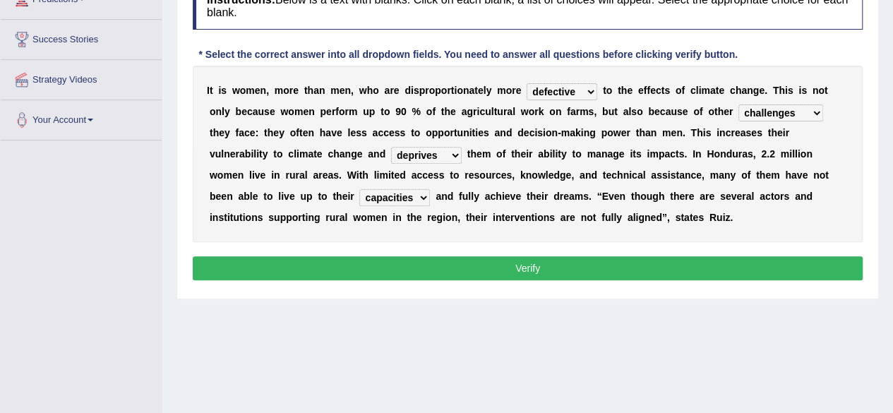
scroll to position [213, 0]
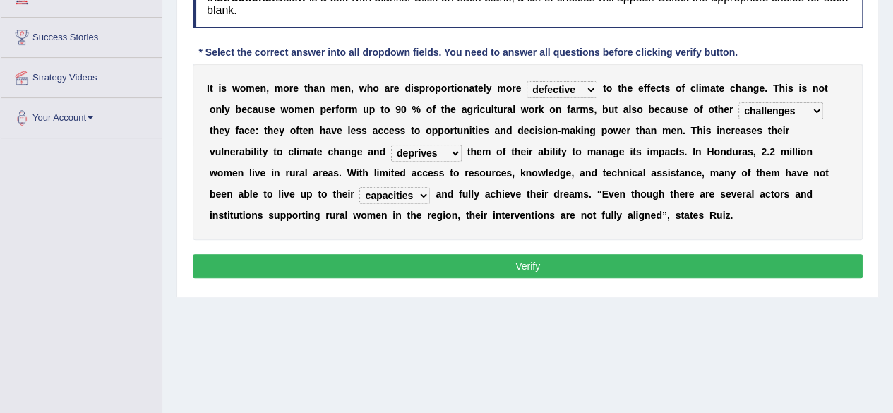
click at [799, 114] on select "chances challenges awkwardness changes" at bounding box center [780, 110] width 85 height 17
click at [391, 152] on select "deprives caprices deposits thrives" at bounding box center [426, 153] width 71 height 17
click at [449, 265] on button "Verify" at bounding box center [528, 266] width 670 height 24
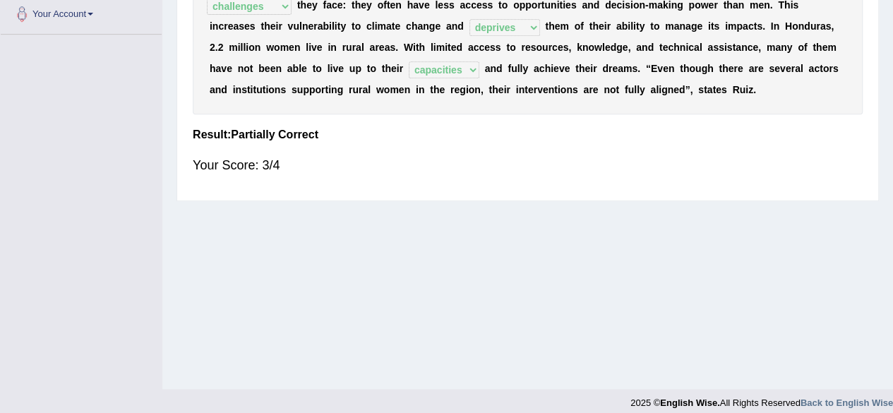
scroll to position [0, 0]
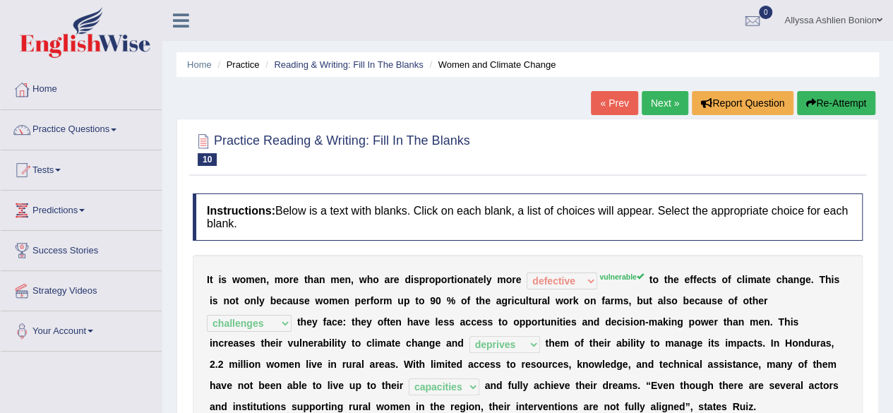
click at [666, 93] on link "Next »" at bounding box center [664, 103] width 47 height 24
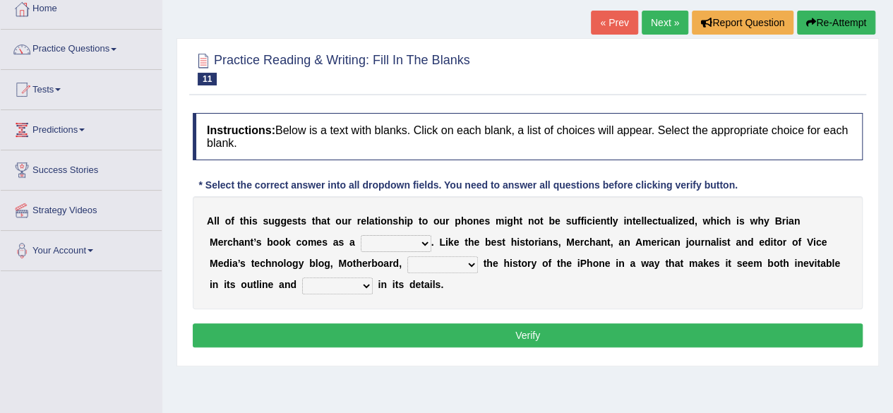
click at [426, 241] on select "privilege relief demotion flash" at bounding box center [396, 243] width 71 height 17
click at [401, 193] on div "Instructions: Below is a text with blanks. Click on each blank, a list of choic…" at bounding box center [527, 232] width 677 height 253
click at [469, 262] on select "enriches unpacks detours contorts" at bounding box center [442, 264] width 71 height 17
select select "enriches"
click at [407, 256] on select "enriches unpacks detours contorts" at bounding box center [442, 264] width 71 height 17
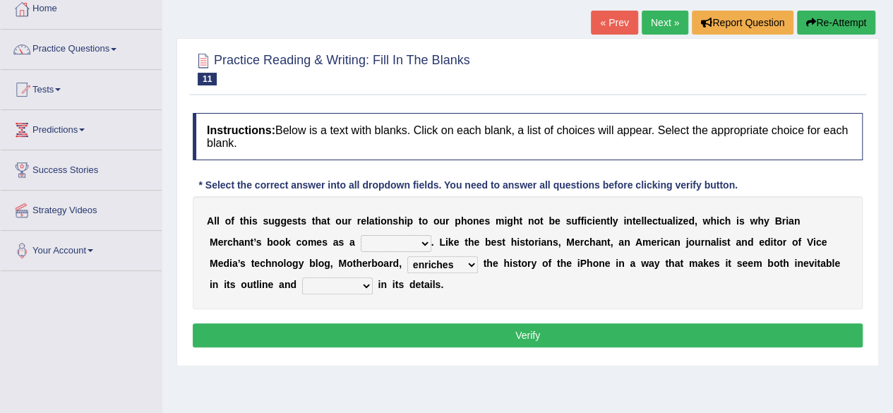
click at [367, 288] on select "surprises surprised surprising surprise" at bounding box center [337, 285] width 71 height 17
select select "surprising"
click at [302, 277] on select "surprises surprised surprising surprise" at bounding box center [337, 285] width 71 height 17
click at [422, 242] on select "privilege relief demotion flash" at bounding box center [396, 243] width 71 height 17
select select "privilege"
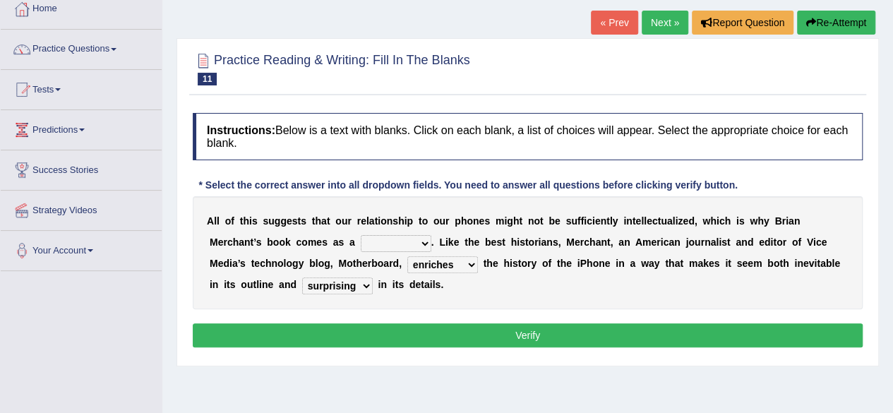
click at [361, 235] on select "privilege relief demotion flash" at bounding box center [396, 243] width 71 height 17
click at [471, 265] on select "enriches unpacks detours contorts" at bounding box center [442, 264] width 71 height 17
click at [281, 298] on div "A l l o f t h i s s u g g e s t s t h a t o u r r e l a t i o n s h i p t o o u…" at bounding box center [528, 252] width 670 height 113
click at [479, 333] on button "Verify" at bounding box center [528, 335] width 670 height 24
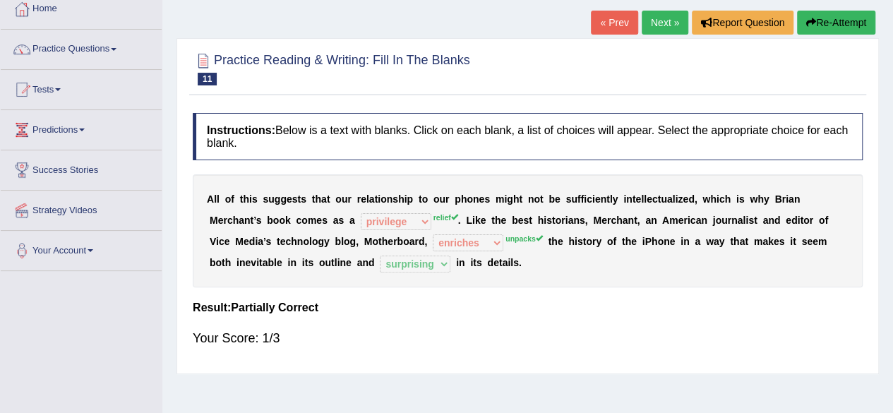
click at [661, 23] on link "Next »" at bounding box center [664, 23] width 47 height 24
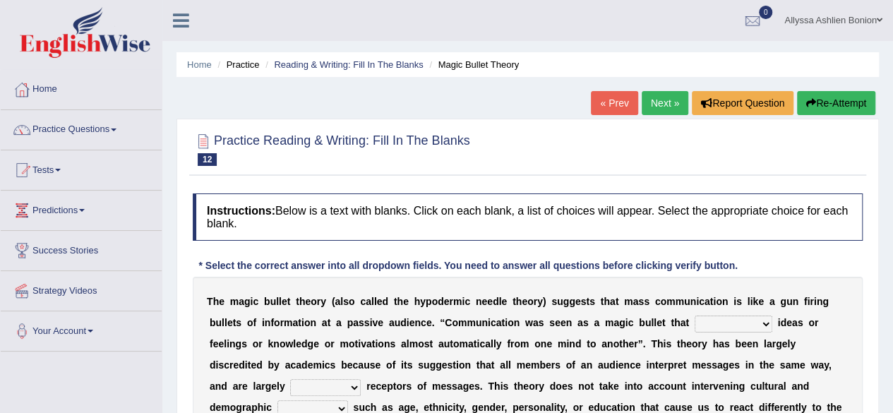
click at [275, 256] on div "Instructions: Below is a text with blanks. Click on each blank, a list of choic…" at bounding box center [527, 376] width 677 height 380
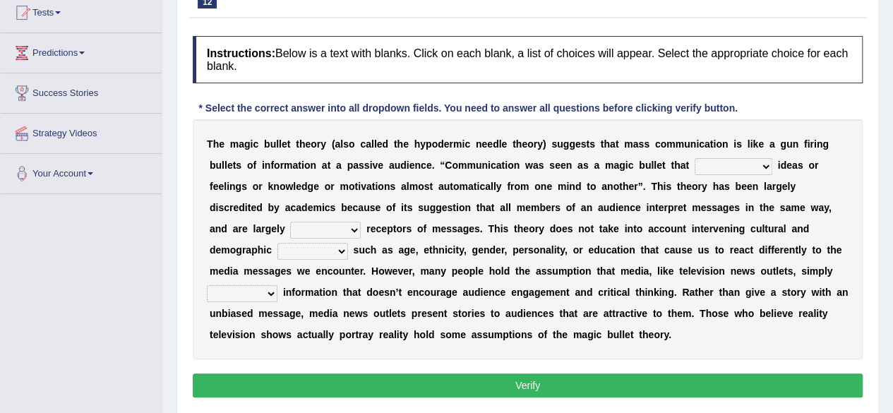
scroll to position [168, 0]
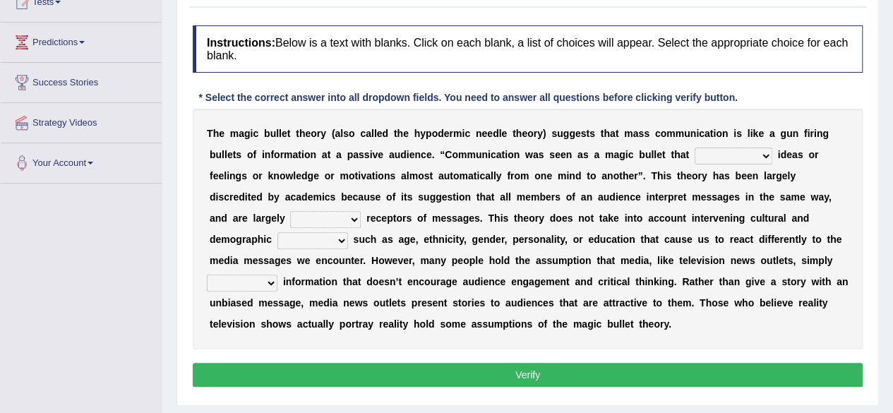
click at [761, 155] on select "transported translated transferred transformed" at bounding box center [733, 155] width 78 height 17
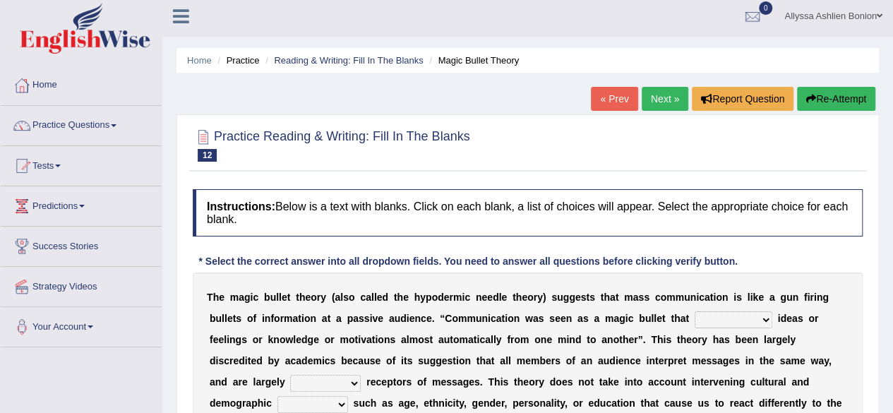
scroll to position [0, 0]
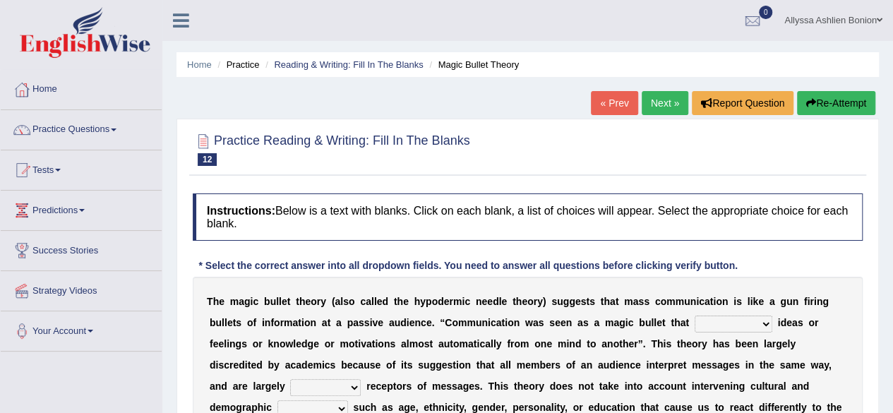
click at [667, 107] on link "Next »" at bounding box center [664, 103] width 47 height 24
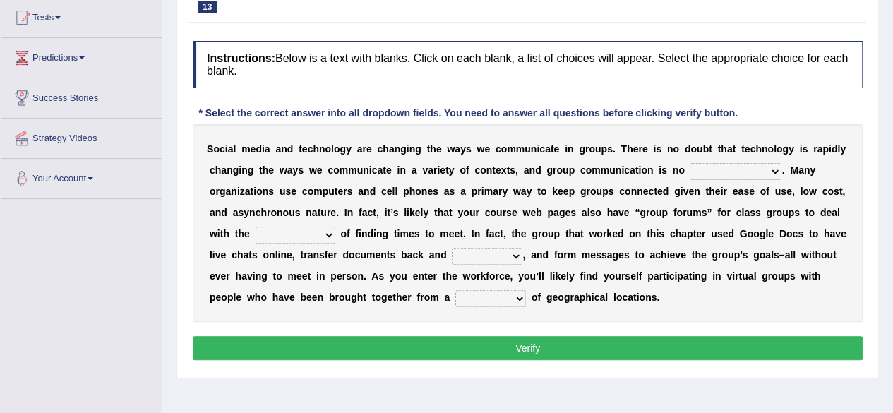
scroll to position [209, 0]
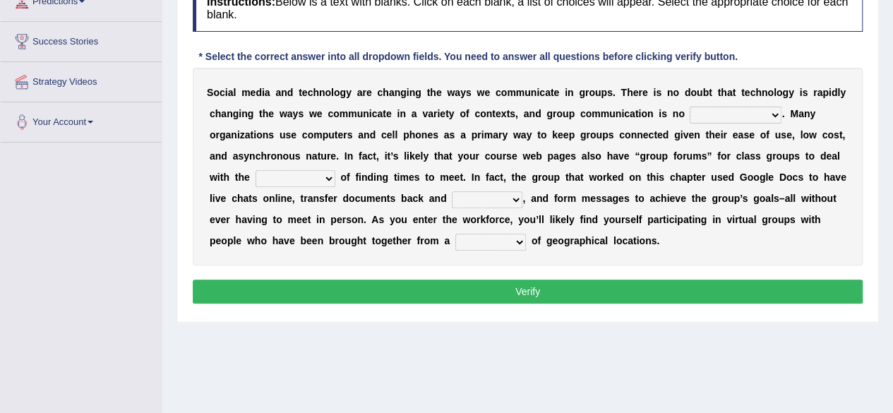
click at [770, 114] on select "exception exemplification extradition excursion" at bounding box center [735, 115] width 92 height 17
select select "exception"
click at [689, 107] on select "exception exemplification extradition excursion" at bounding box center [735, 115] width 92 height 17
click at [328, 177] on select "localities liabilities complexities causalities" at bounding box center [295, 178] width 80 height 17
select select "liabilities"
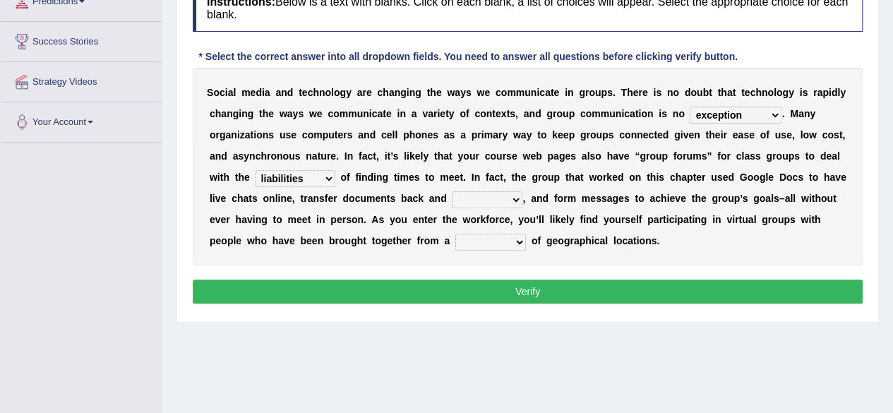
click at [255, 170] on select "localities liabilities complexities causalities" at bounding box center [295, 178] width 80 height 17
click at [520, 196] on select "fill forth toward beyond" at bounding box center [487, 199] width 71 height 17
select select "forth"
click at [452, 191] on select "fill forth toward beyond" at bounding box center [487, 199] width 71 height 17
click at [519, 242] on select "form variety kind variation" at bounding box center [490, 242] width 71 height 17
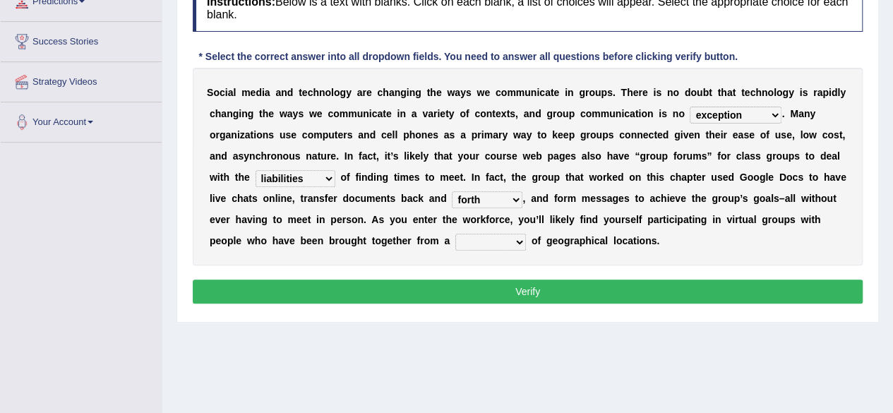
select select "form"
click at [455, 234] on select "form variety kind variation" at bounding box center [490, 242] width 71 height 17
click at [479, 286] on button "Verify" at bounding box center [528, 291] width 670 height 24
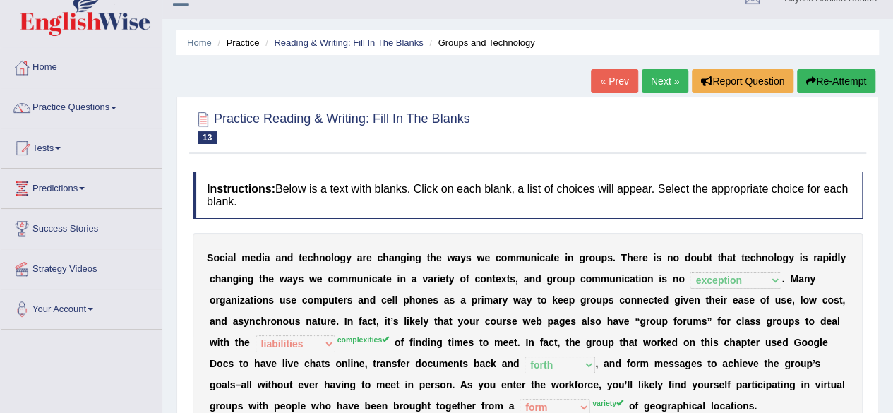
scroll to position [20, 0]
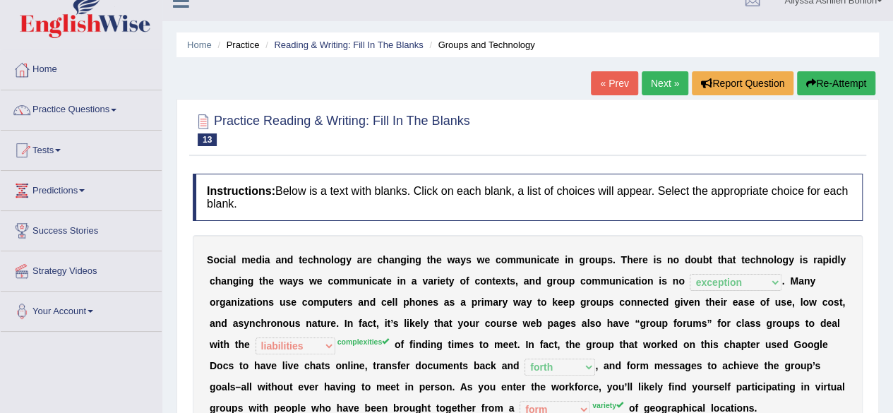
click at [660, 81] on link "Next »" at bounding box center [664, 83] width 47 height 24
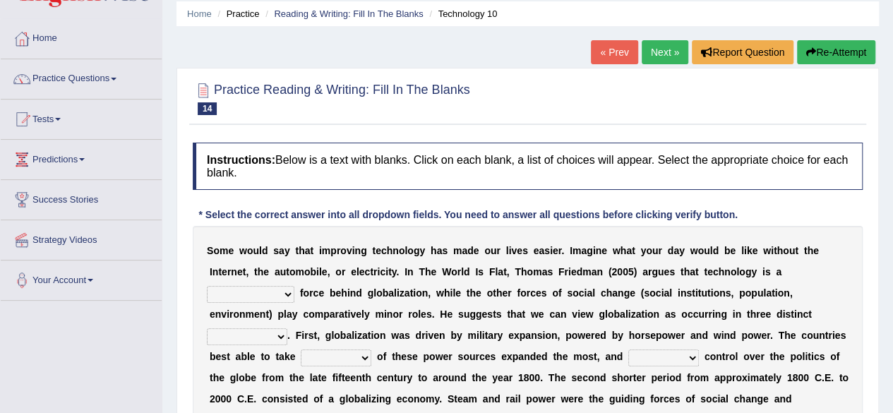
scroll to position [54, 0]
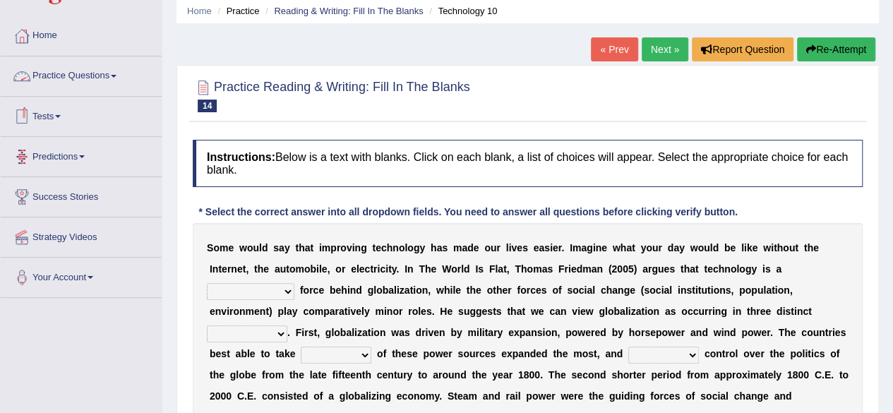
click at [53, 78] on link "Practice Questions" at bounding box center [81, 73] width 161 height 35
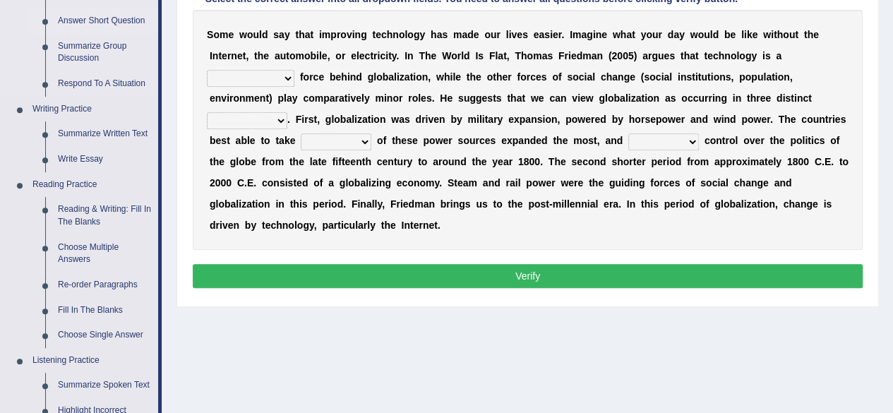
scroll to position [267, 0]
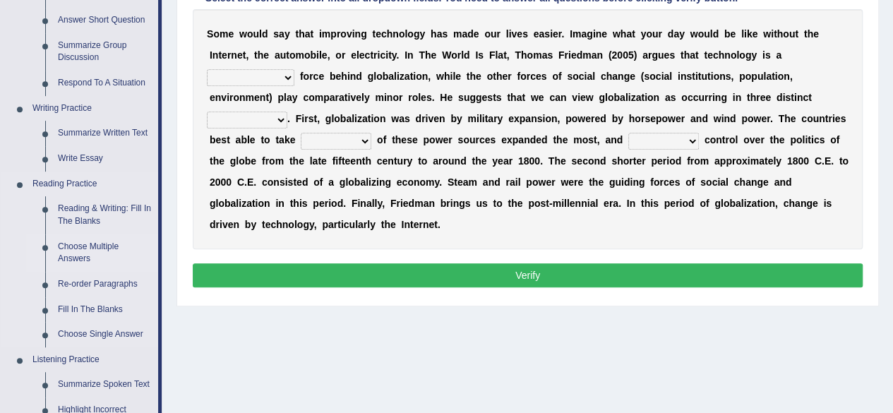
click at [78, 246] on link "Choose Multiple Answers" at bounding box center [105, 252] width 107 height 37
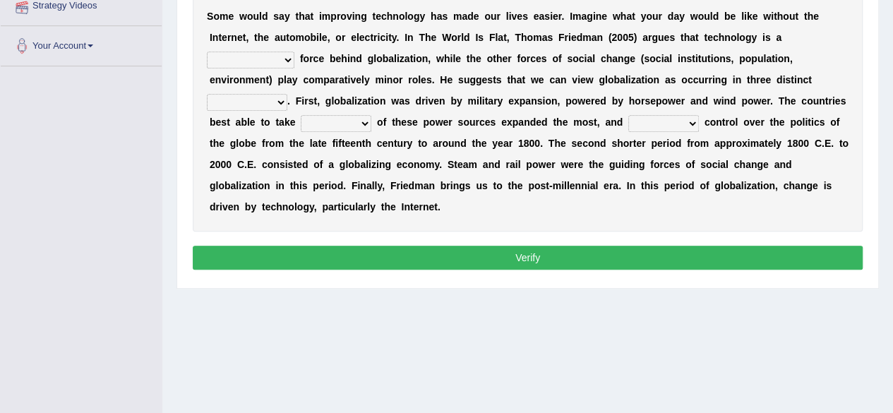
scroll to position [327, 0]
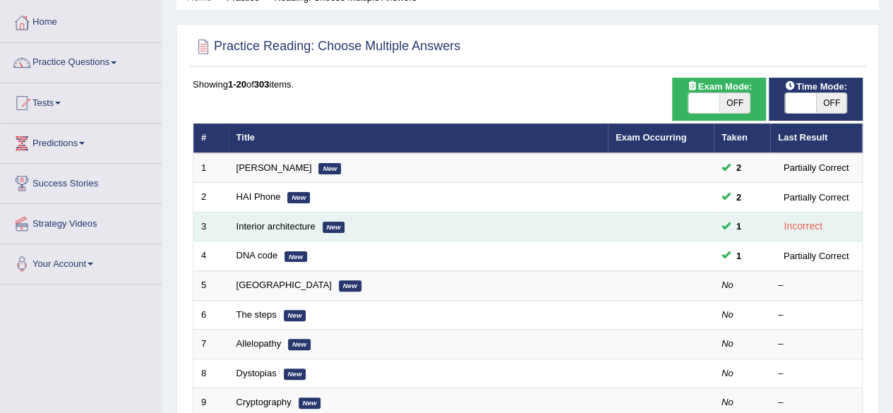
scroll to position [68, 0]
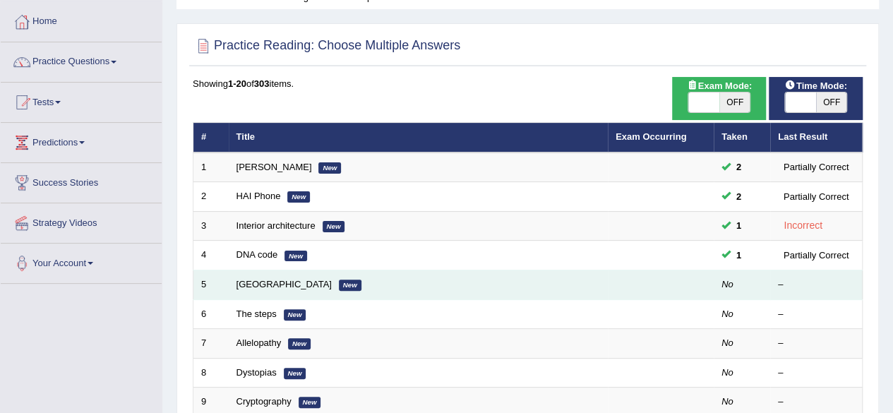
click at [315, 274] on td "Mandeville New" at bounding box center [418, 285] width 379 height 30
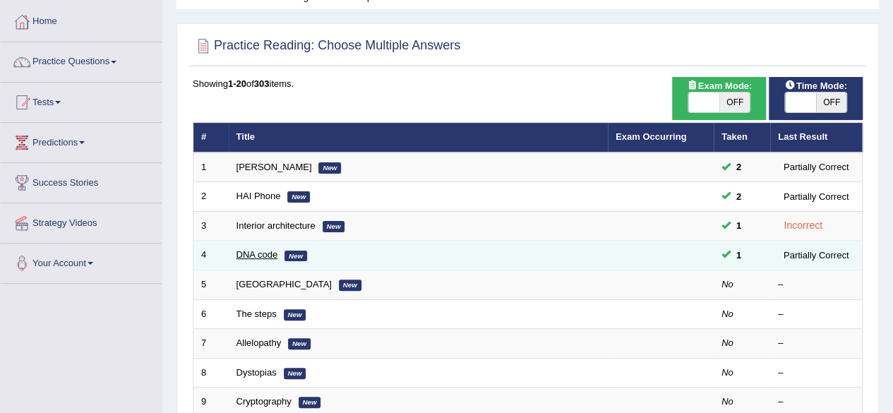
click at [257, 249] on link "DNA code" at bounding box center [257, 254] width 42 height 11
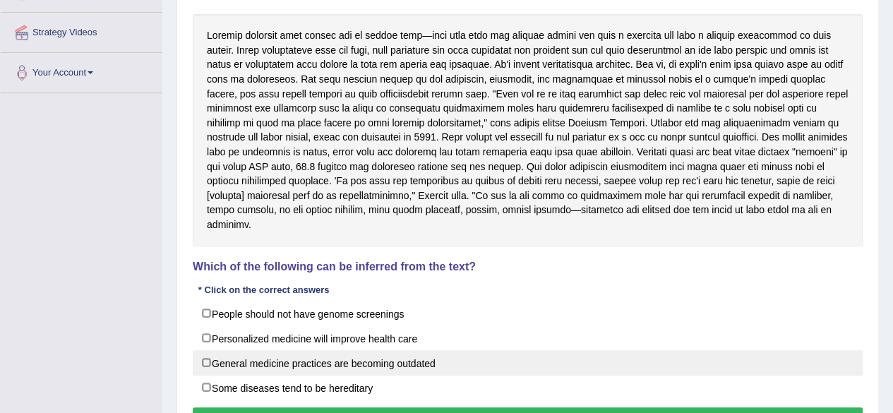
scroll to position [337, 0]
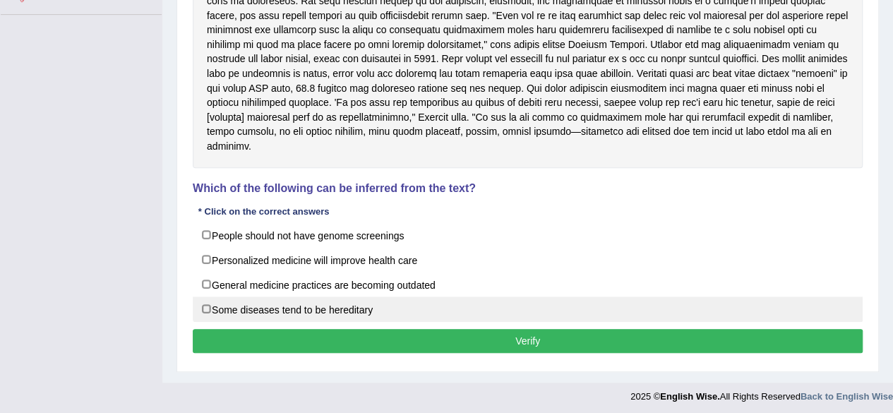
click at [210, 300] on label "Some diseases tend to be hereditary" at bounding box center [528, 308] width 670 height 25
checkbox input "true"
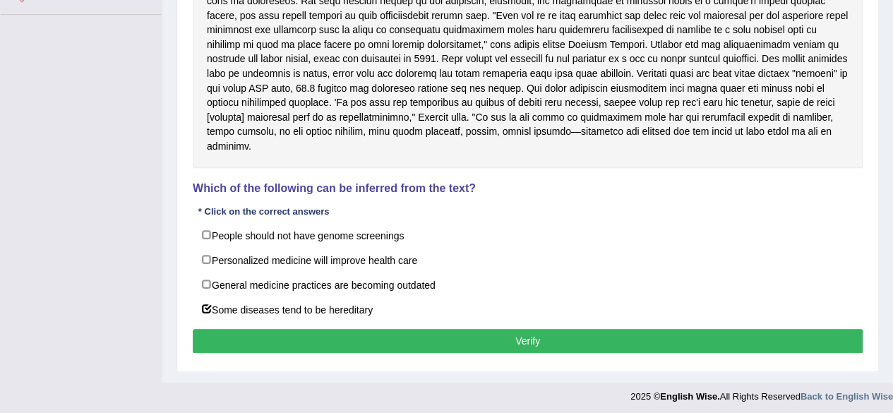
click at [288, 329] on button "Verify" at bounding box center [528, 341] width 670 height 24
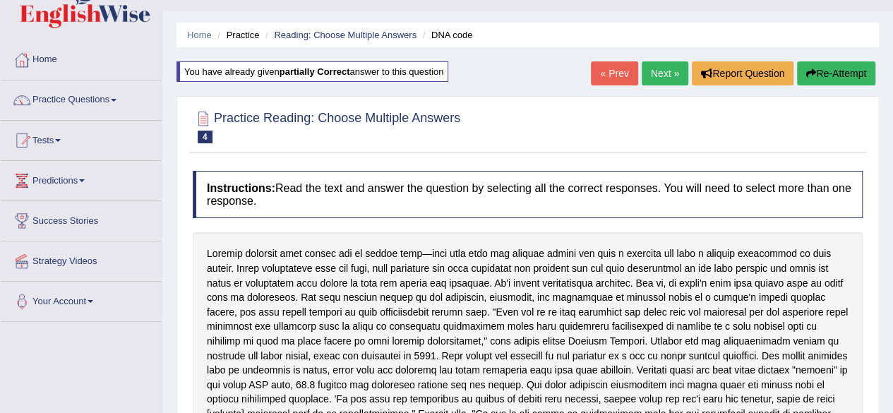
scroll to position [0, 0]
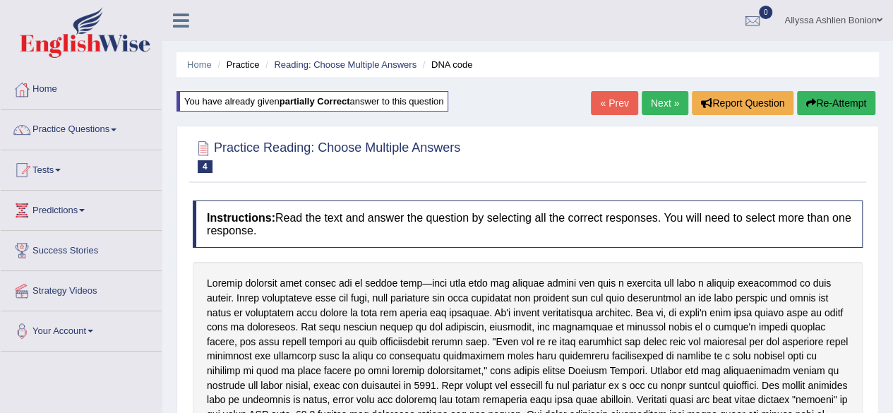
click at [671, 97] on link "Next »" at bounding box center [664, 103] width 47 height 24
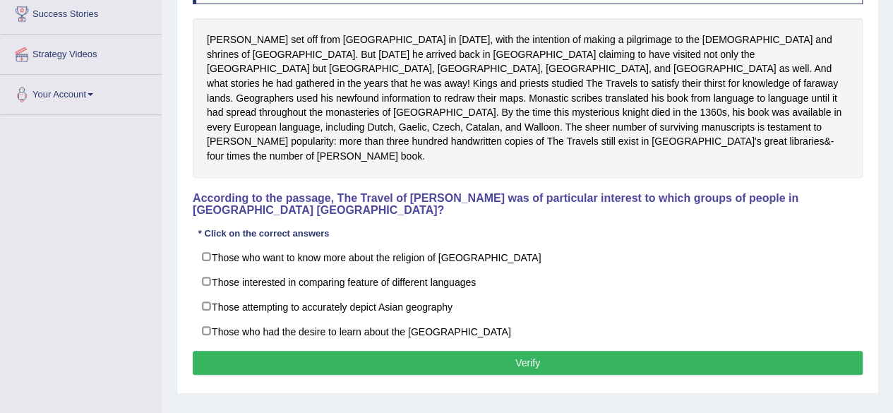
scroll to position [237, 0]
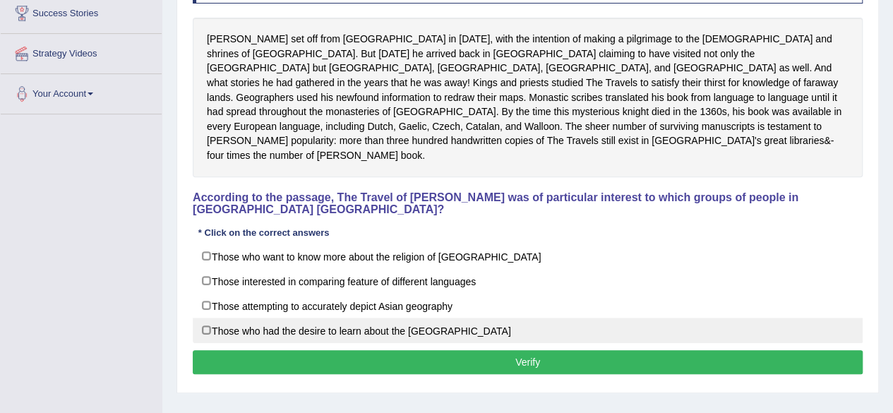
click at [202, 317] on label "Those who had the desire to learn about the Far East" at bounding box center [528, 329] width 670 height 25
checkbox input "true"
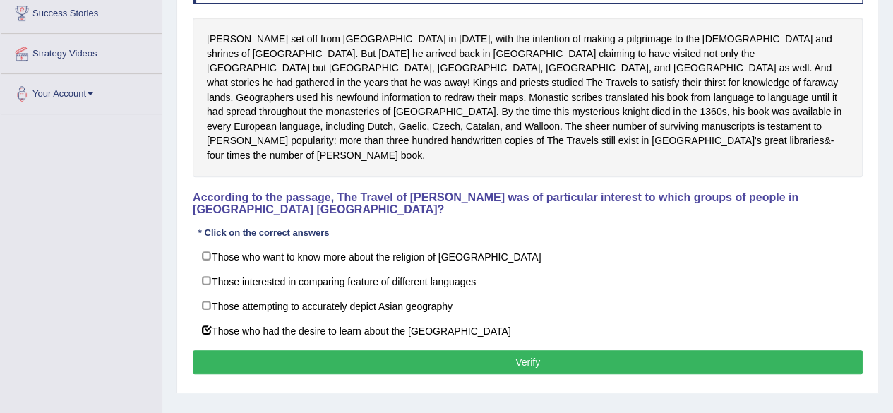
click at [281, 350] on button "Verify" at bounding box center [528, 362] width 670 height 24
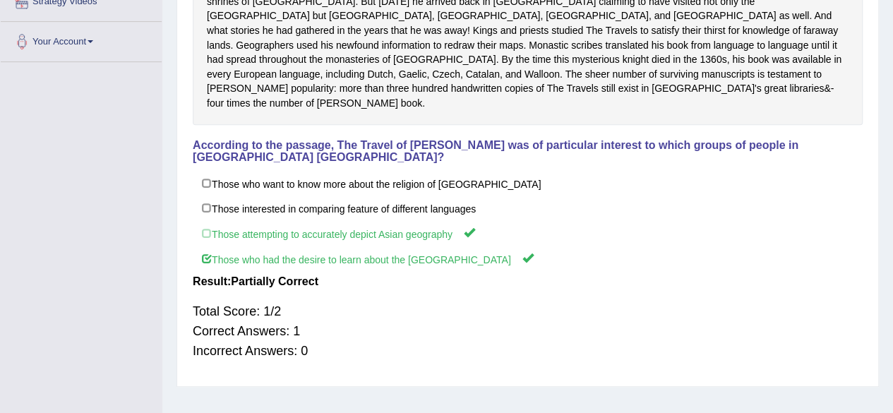
scroll to position [0, 0]
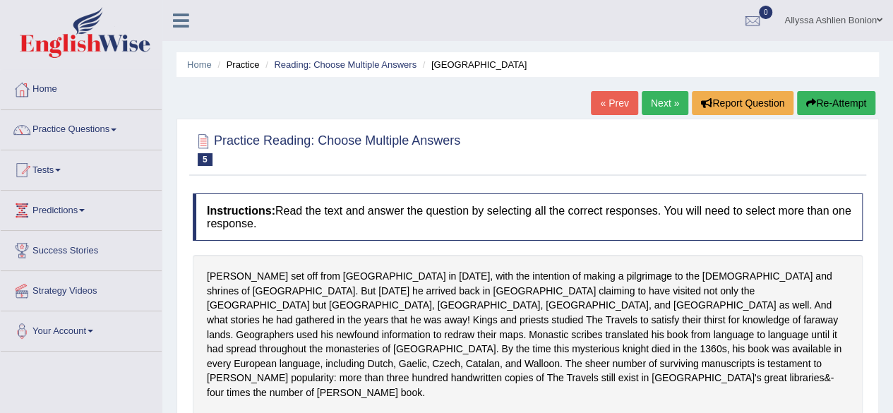
click at [661, 102] on link "Next »" at bounding box center [664, 103] width 47 height 24
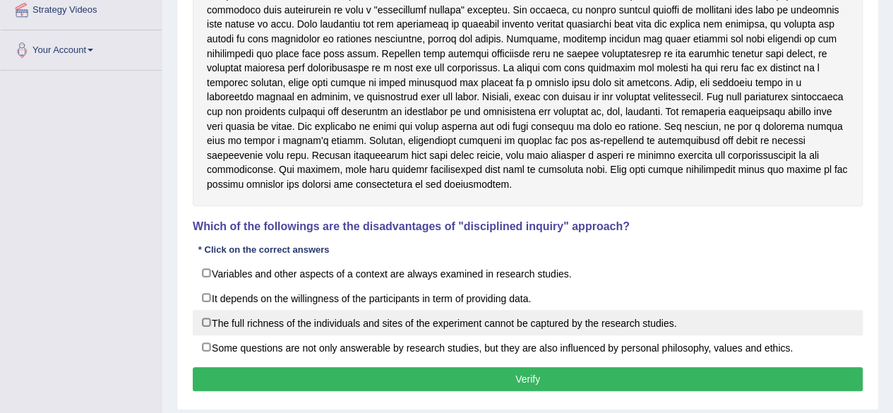
scroll to position [327, 0]
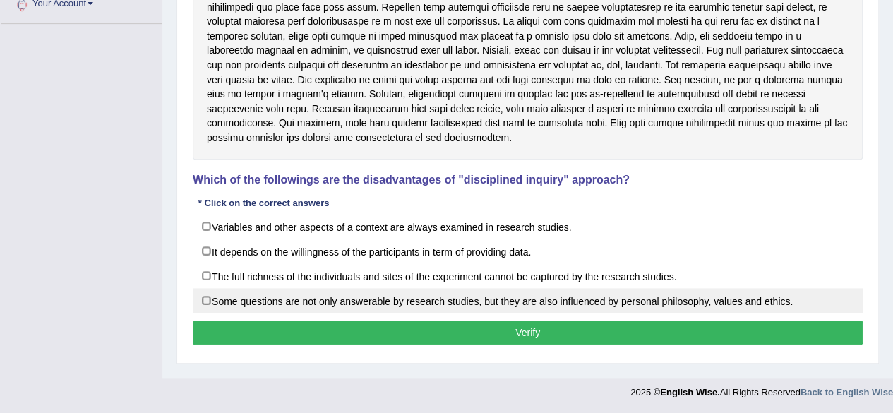
click at [202, 298] on label "Some questions are not only answerable by research studies, but they are also i…" at bounding box center [528, 300] width 670 height 25
checkbox input "true"
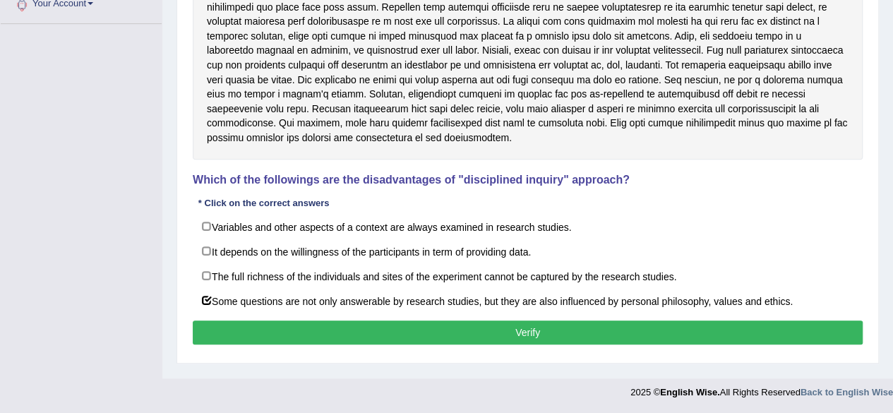
click at [401, 327] on button "Verify" at bounding box center [528, 332] width 670 height 24
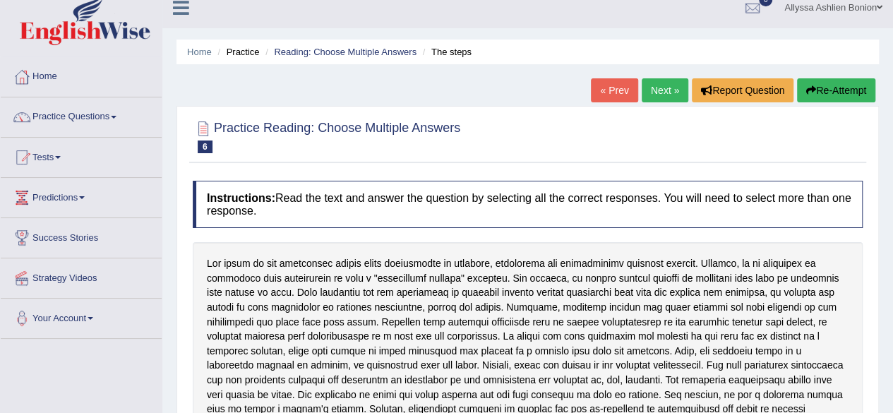
scroll to position [0, 0]
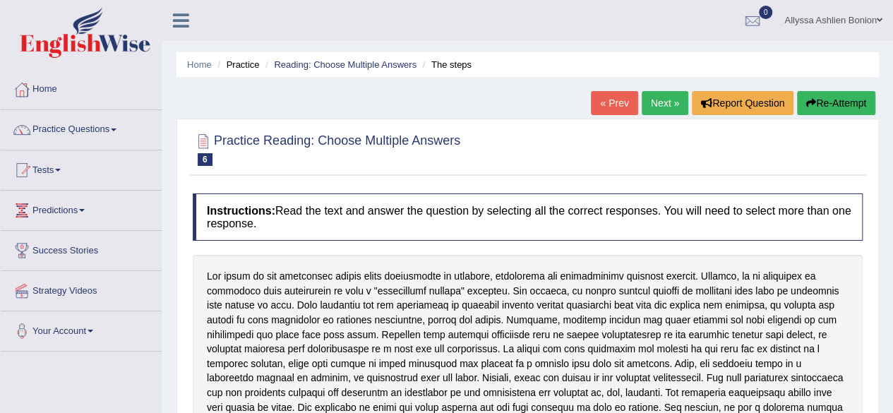
click at [671, 109] on link "Next »" at bounding box center [664, 103] width 47 height 24
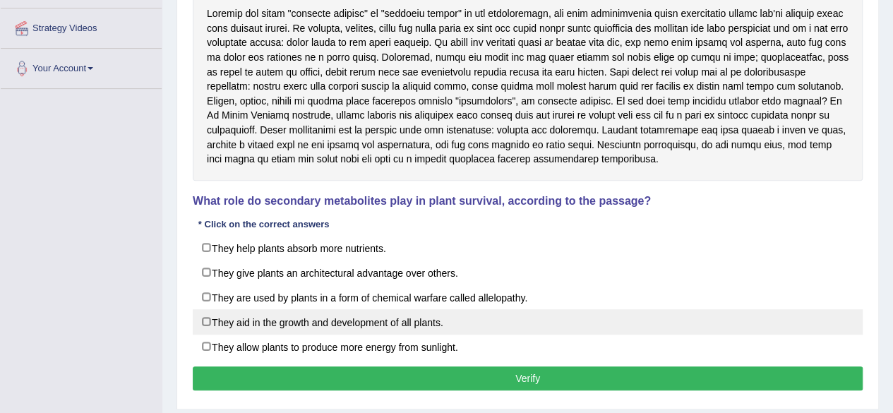
scroll to position [264, 0]
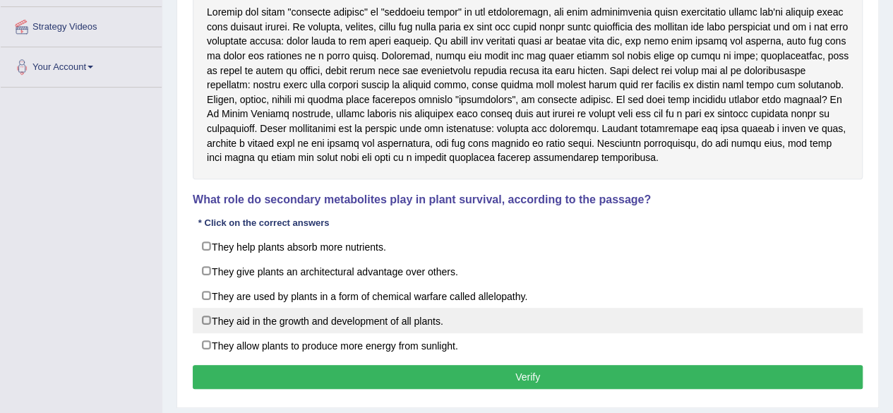
click at [218, 324] on label "They aid in the growth and development of all plants." at bounding box center [528, 320] width 670 height 25
checkbox input "true"
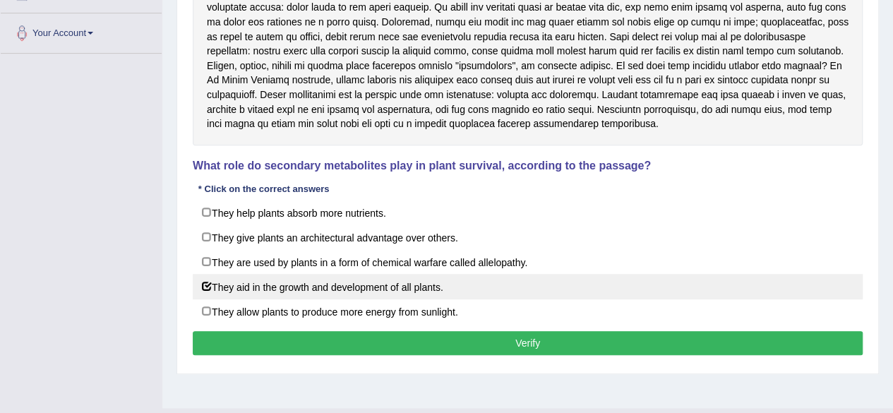
scroll to position [299, 0]
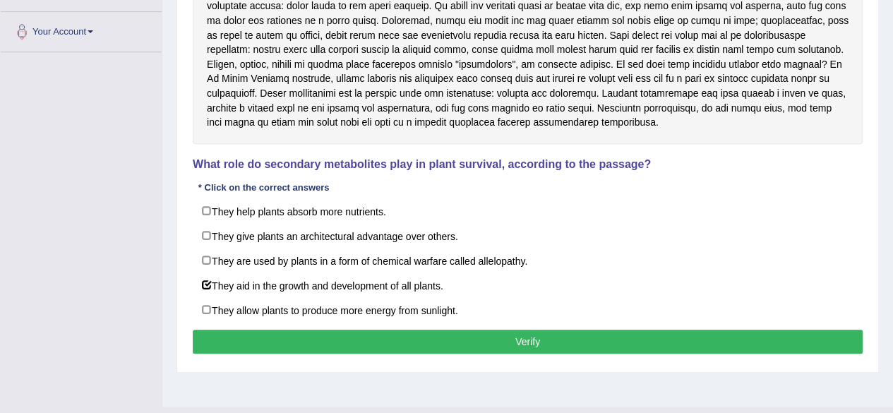
click at [365, 329] on button "Verify" at bounding box center [528, 341] width 670 height 24
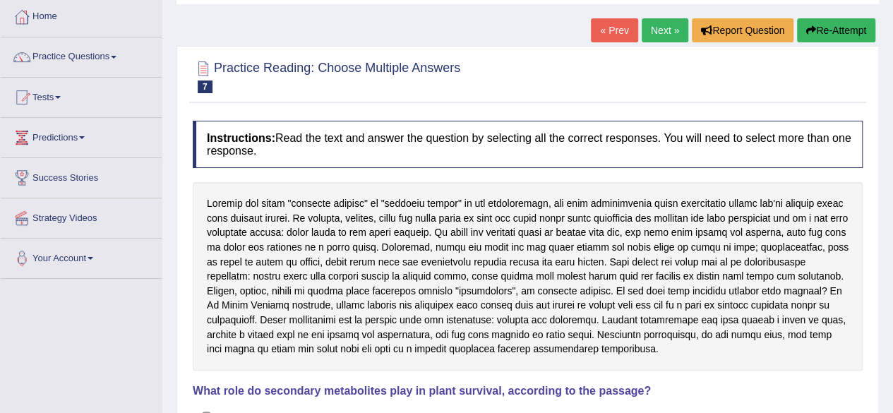
scroll to position [0, 0]
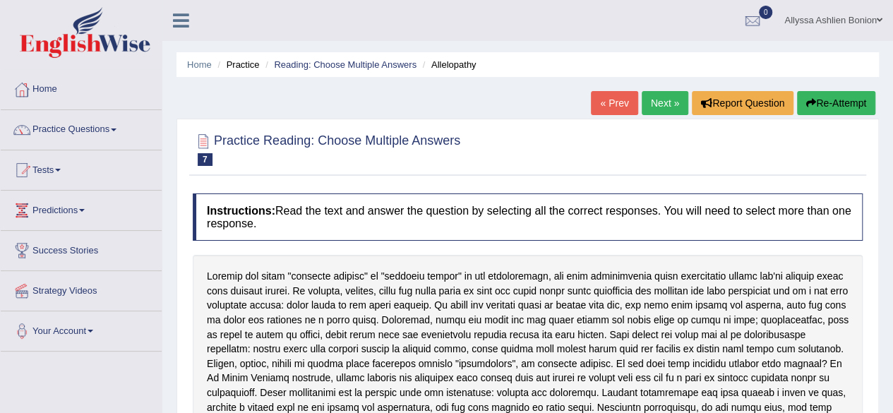
click at [659, 104] on link "Next »" at bounding box center [664, 103] width 47 height 24
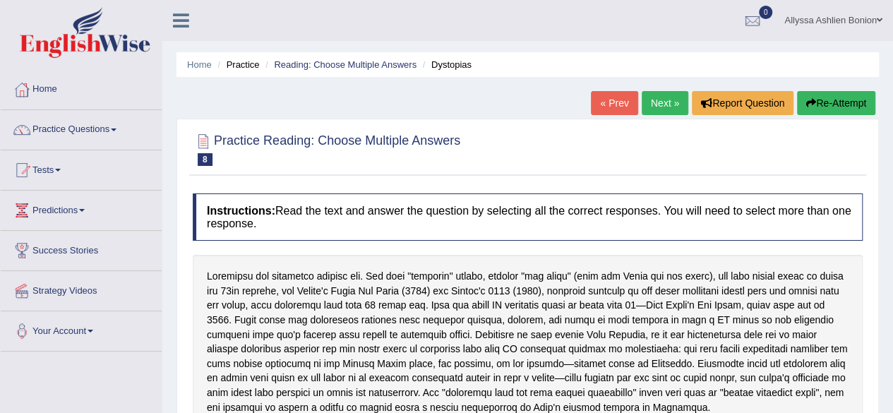
click at [651, 102] on link "Next »" at bounding box center [664, 103] width 47 height 24
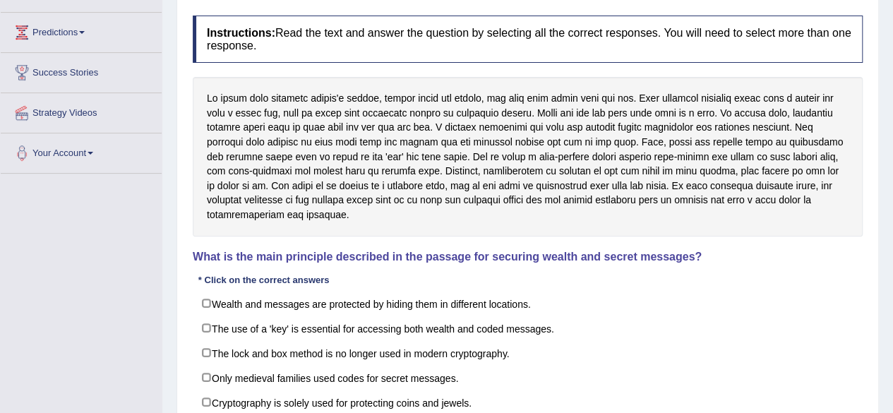
scroll to position [246, 0]
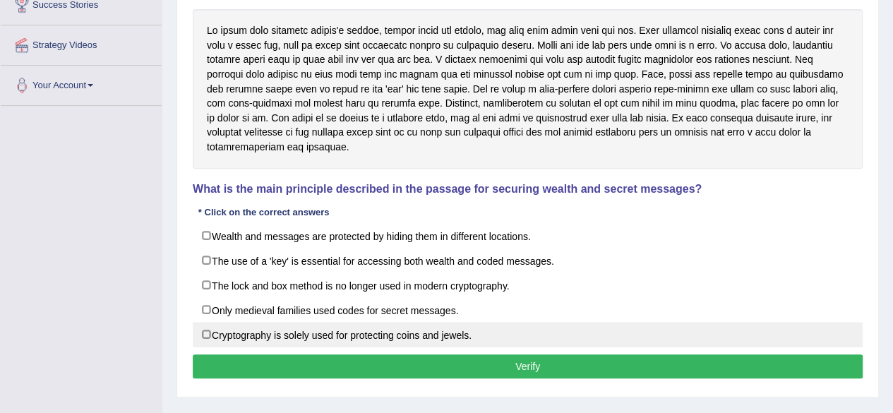
click at [219, 329] on label "Cryptography is solely used for protecting coins and jewels." at bounding box center [528, 334] width 670 height 25
checkbox input "true"
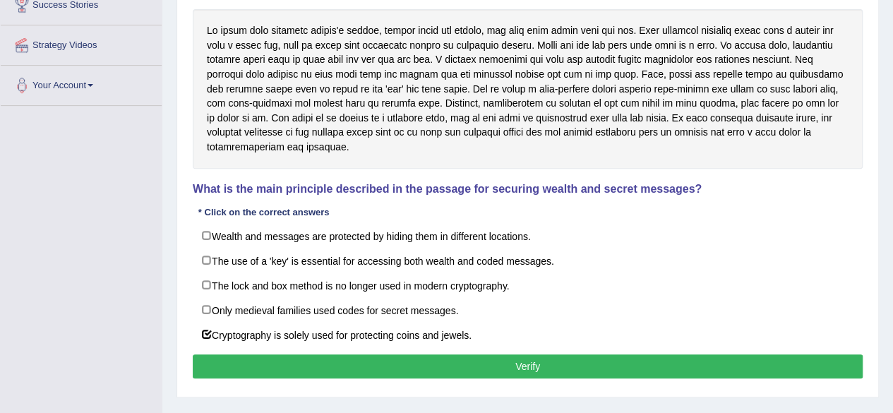
click at [333, 363] on button "Verify" at bounding box center [528, 366] width 670 height 24
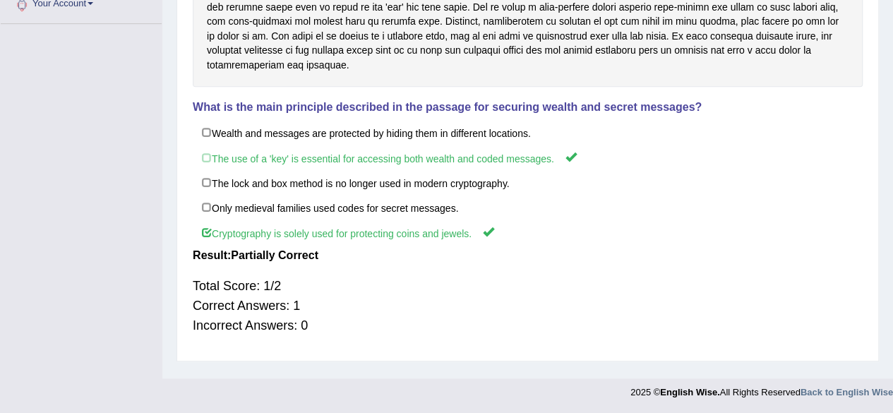
scroll to position [0, 0]
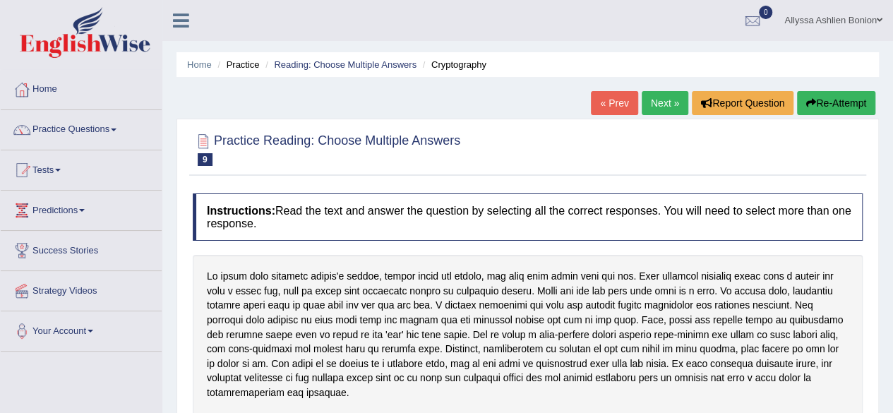
click at [663, 98] on link "Next »" at bounding box center [664, 103] width 47 height 24
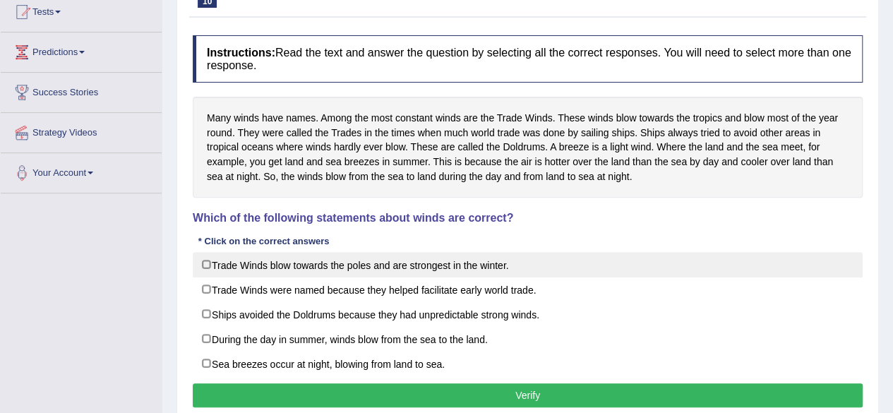
scroll to position [159, 0]
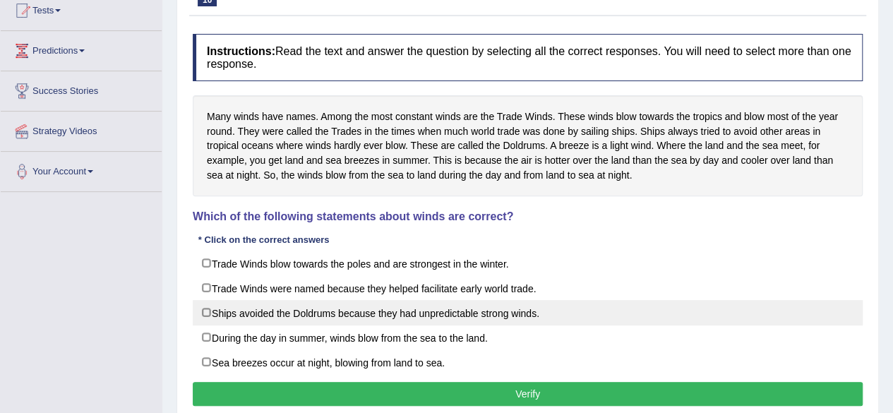
click at [239, 310] on label "Ships avoided the Doldrums because they had unpredictable strong winds." at bounding box center [528, 312] width 670 height 25
checkbox input "true"
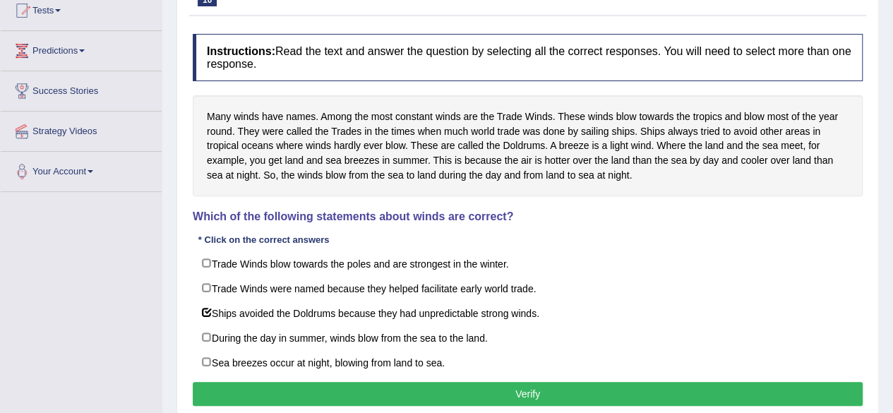
click at [323, 389] on button "Verify" at bounding box center [528, 394] width 670 height 24
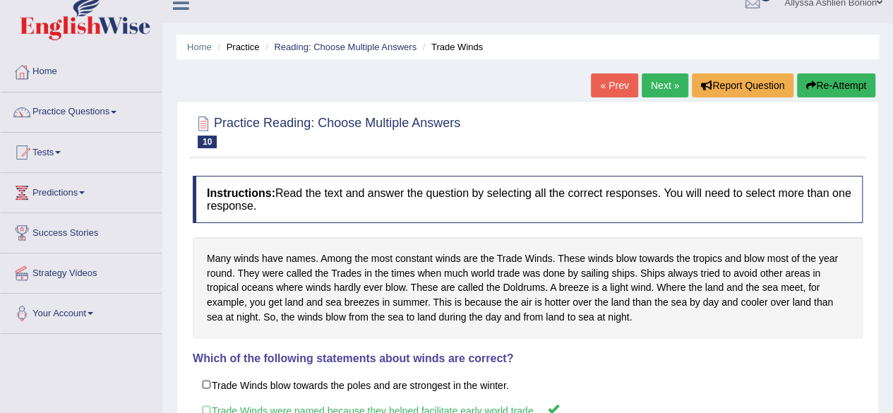
scroll to position [17, 0]
click at [656, 88] on link "Next »" at bounding box center [664, 86] width 47 height 24
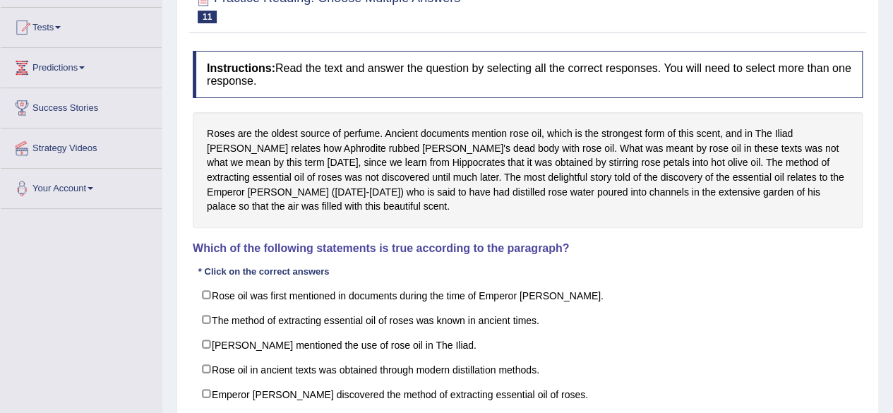
scroll to position [143, 0]
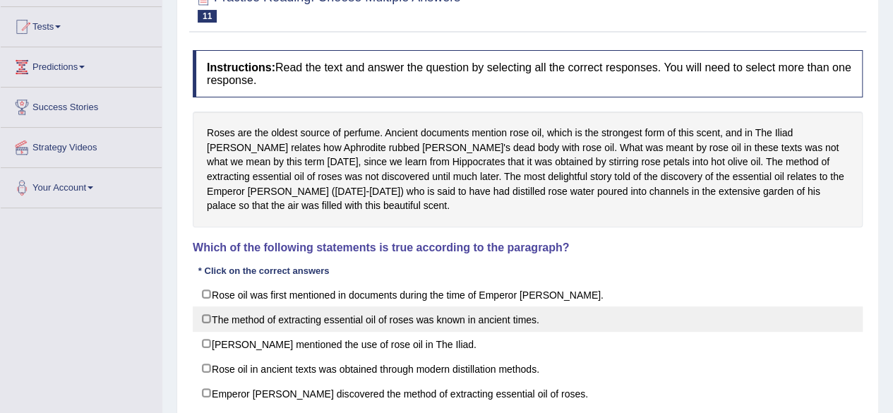
click at [274, 313] on label "The method of extracting essential oil of roses was known in ancient times." at bounding box center [528, 318] width 670 height 25
checkbox input "true"
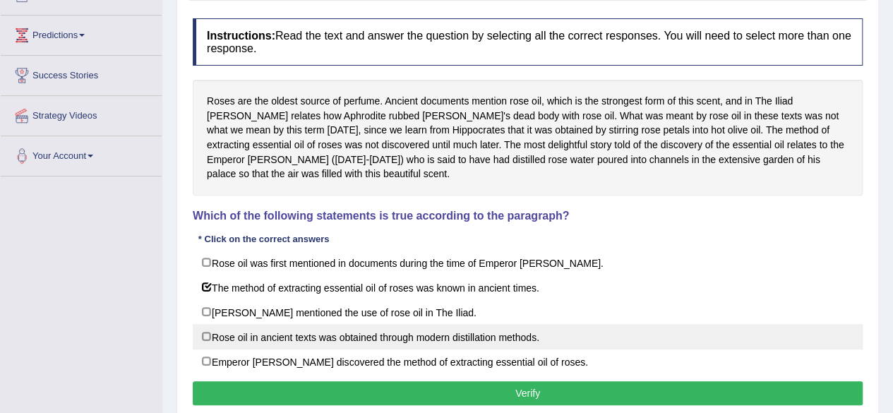
scroll to position [176, 0]
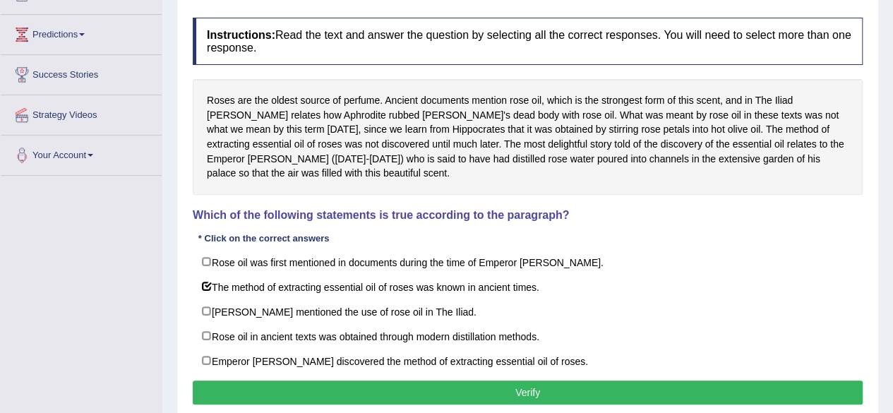
click at [393, 389] on button "Verify" at bounding box center [528, 392] width 670 height 24
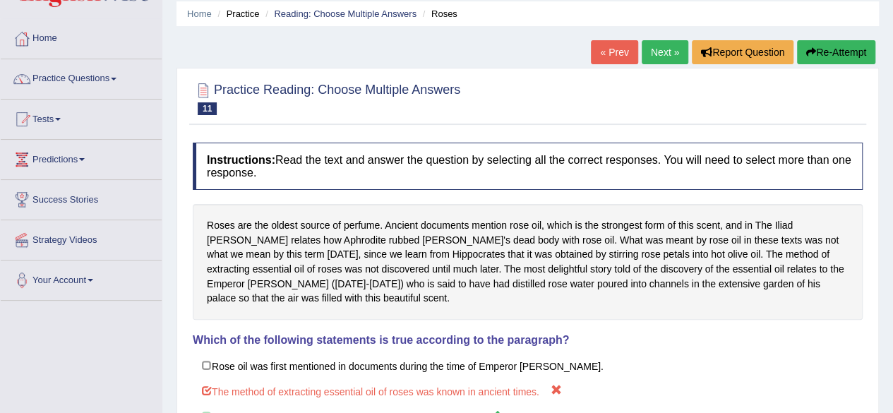
scroll to position [0, 0]
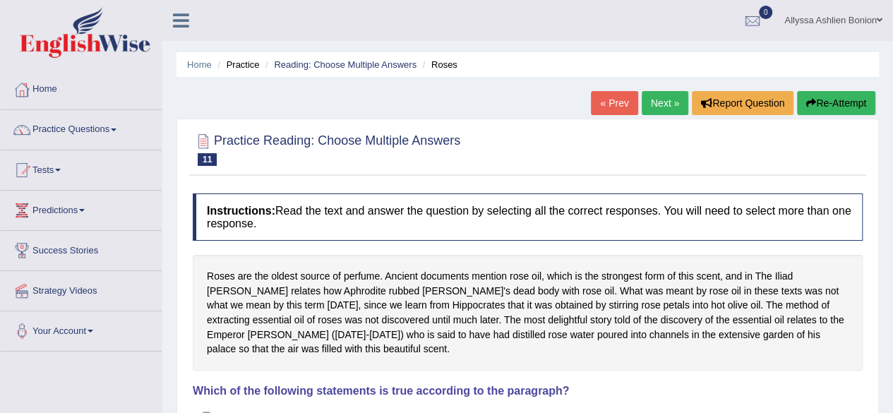
click at [652, 97] on link "Next »" at bounding box center [664, 103] width 47 height 24
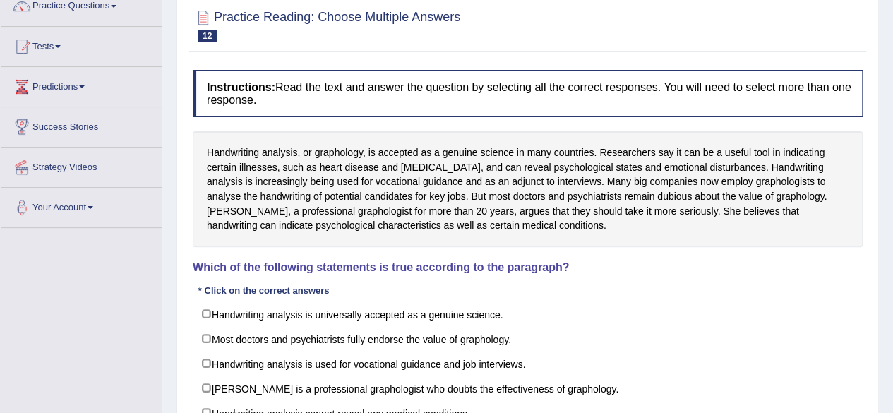
scroll to position [126, 0]
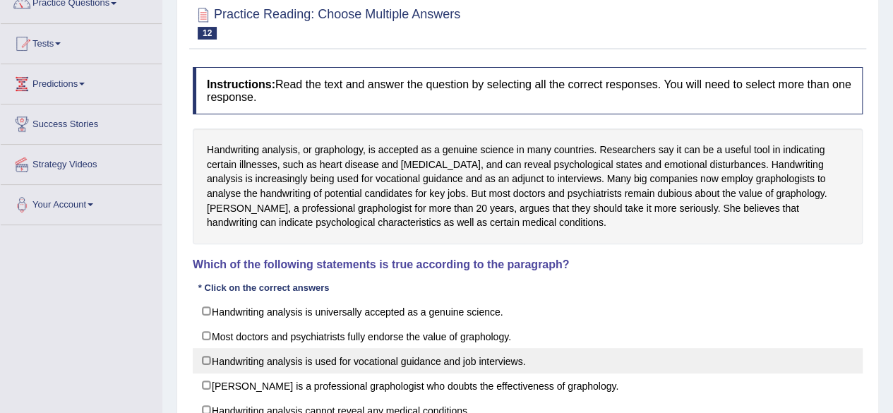
click at [296, 368] on label "Handwriting analysis is used for vocational guidance and job interviews." at bounding box center [528, 360] width 670 height 25
checkbox input "true"
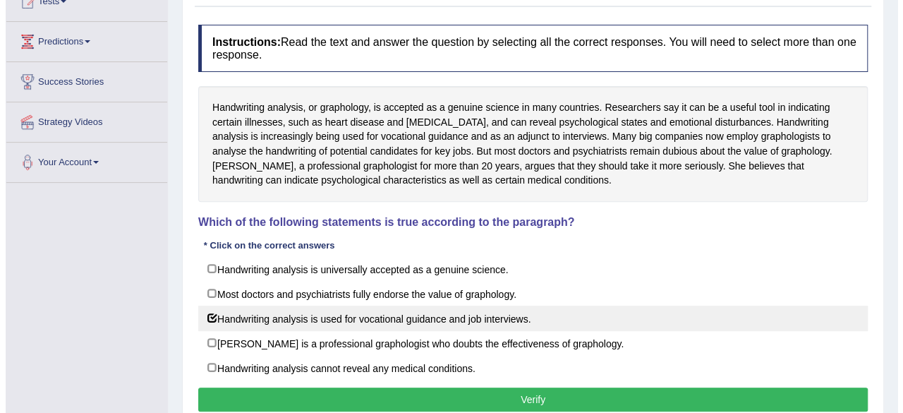
scroll to position [186, 0]
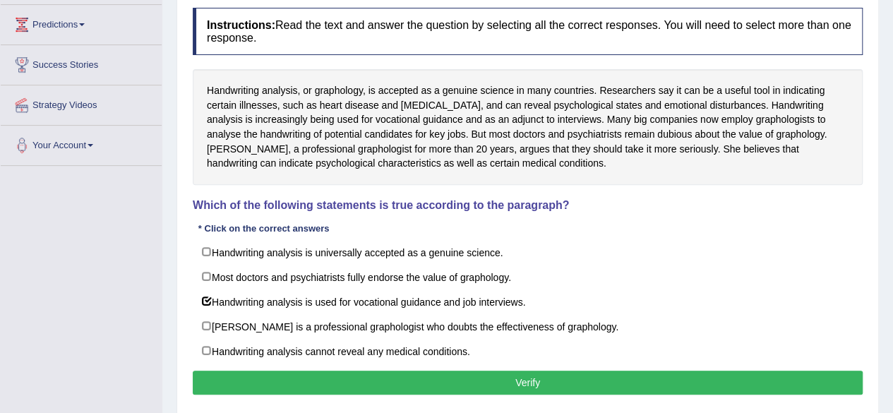
click at [350, 387] on button "Verify" at bounding box center [528, 382] width 670 height 24
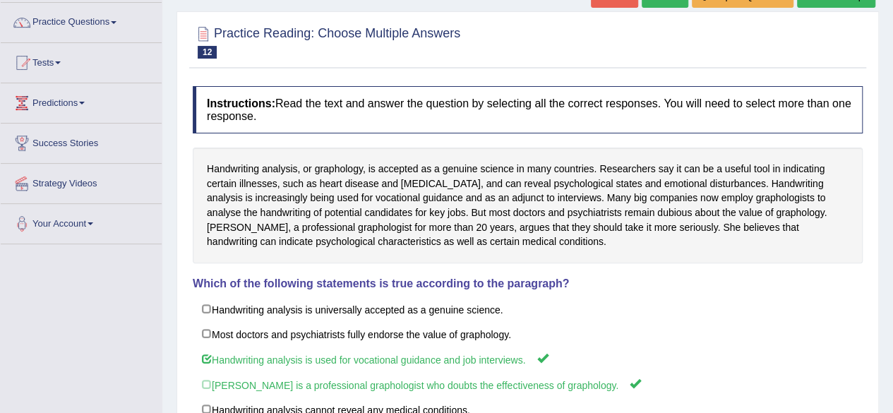
scroll to position [0, 0]
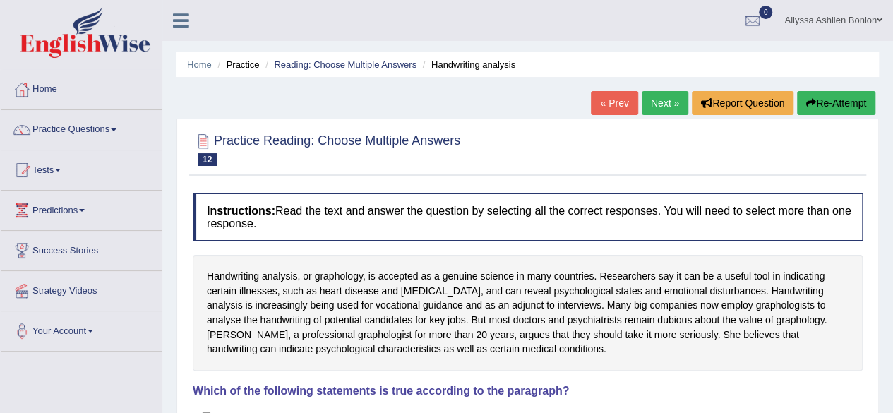
click at [663, 101] on link "Next »" at bounding box center [664, 103] width 47 height 24
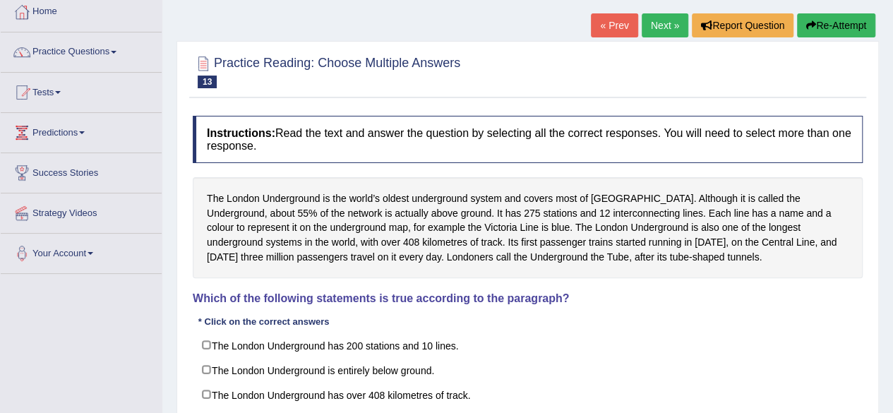
scroll to position [78, 0]
click at [102, 46] on link "Practice Questions" at bounding box center [81, 49] width 161 height 35
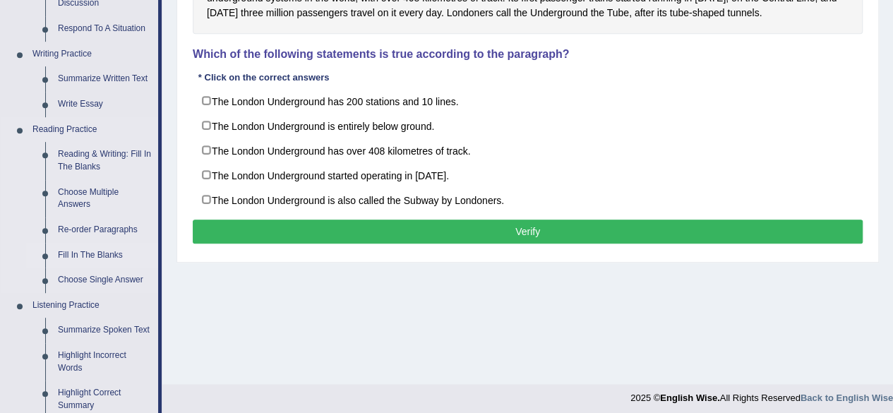
scroll to position [306, 0]
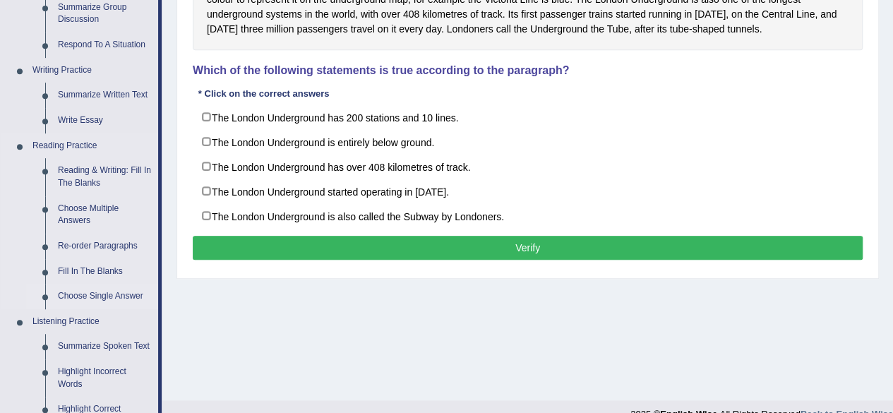
click at [81, 293] on link "Choose Single Answer" at bounding box center [105, 296] width 107 height 25
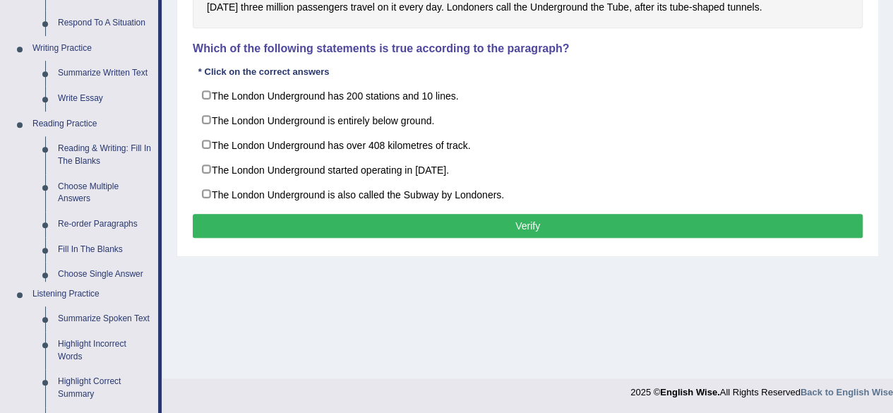
scroll to position [668, 0]
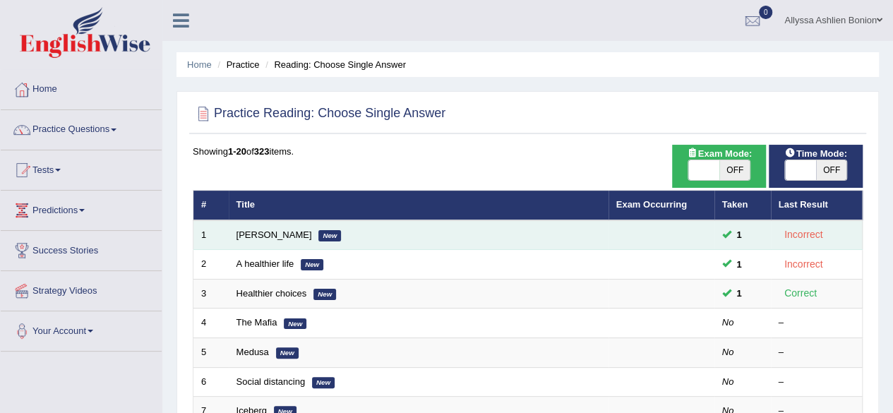
scroll to position [43, 0]
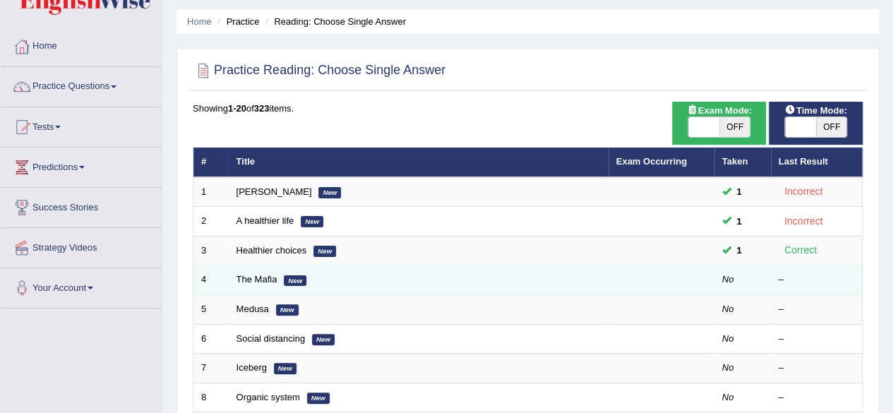
click at [298, 275] on em "New" at bounding box center [295, 280] width 23 height 11
click at [265, 275] on link "The Mafia" at bounding box center [256, 279] width 41 height 11
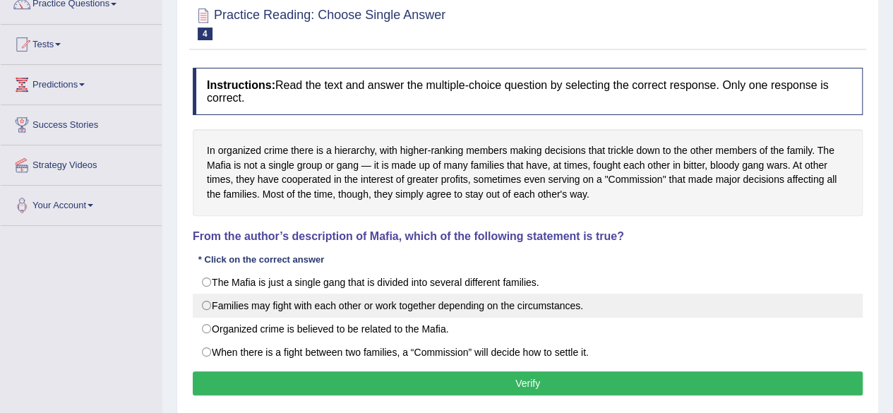
scroll to position [126, 0]
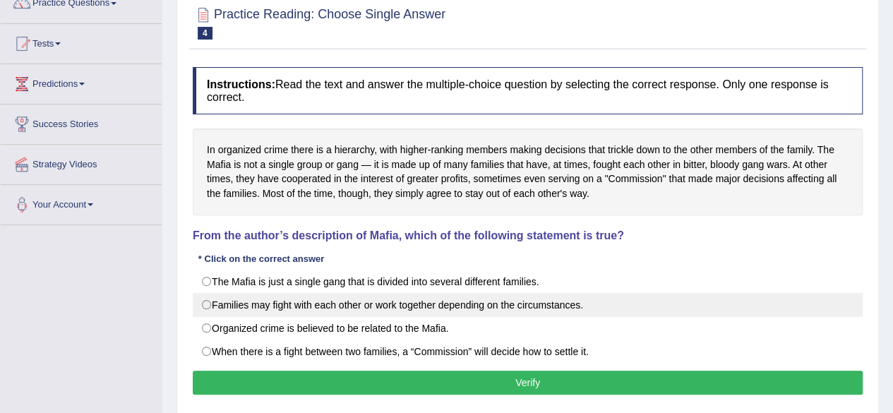
click at [223, 298] on label "Families may fight with each other or work together depending on the circumstan…" at bounding box center [528, 305] width 670 height 24
radio input "true"
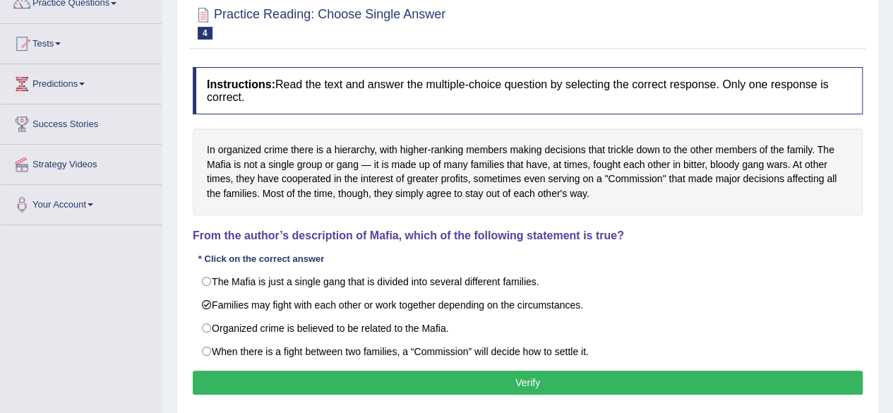
click at [261, 373] on button "Verify" at bounding box center [528, 382] width 670 height 24
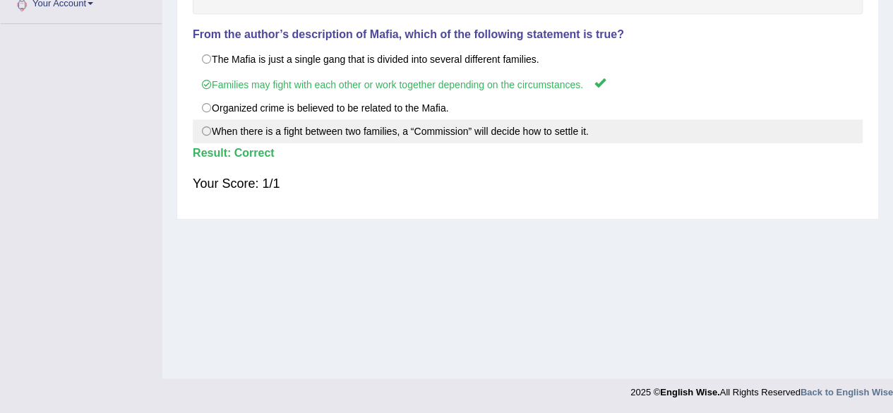
scroll to position [0, 0]
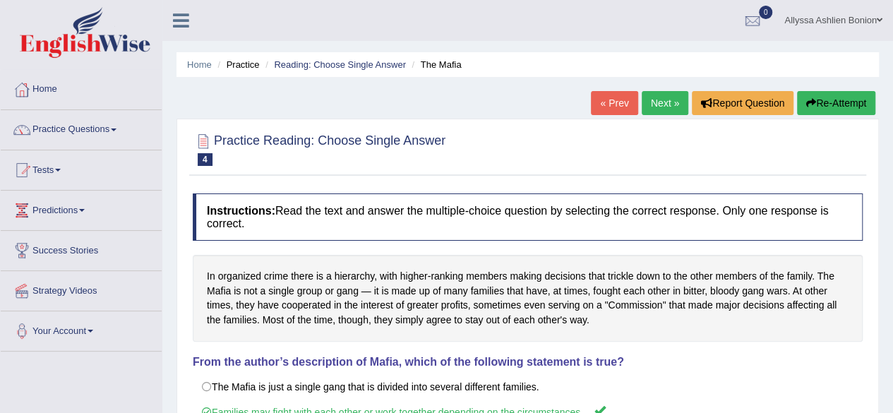
click at [660, 99] on link "Next »" at bounding box center [664, 103] width 47 height 24
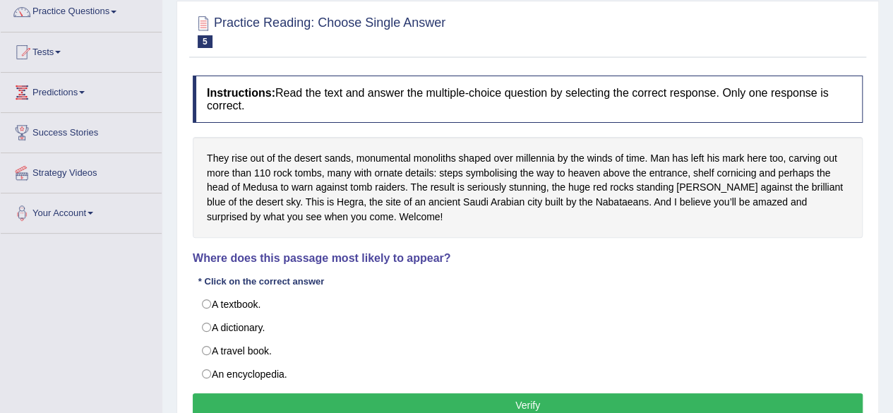
scroll to position [120, 0]
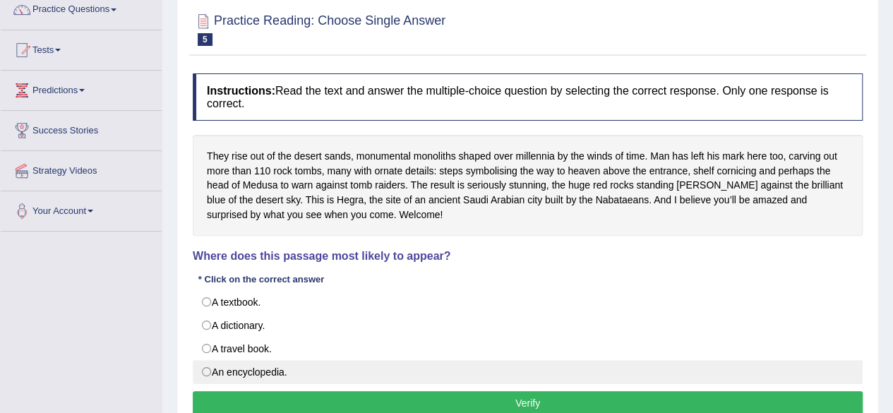
click at [210, 369] on label "An encyclopedia." at bounding box center [528, 372] width 670 height 24
radio input "true"
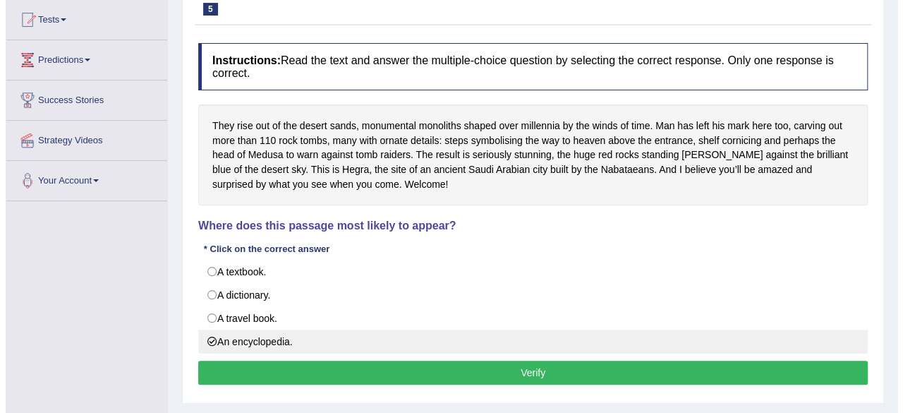
scroll to position [151, 0]
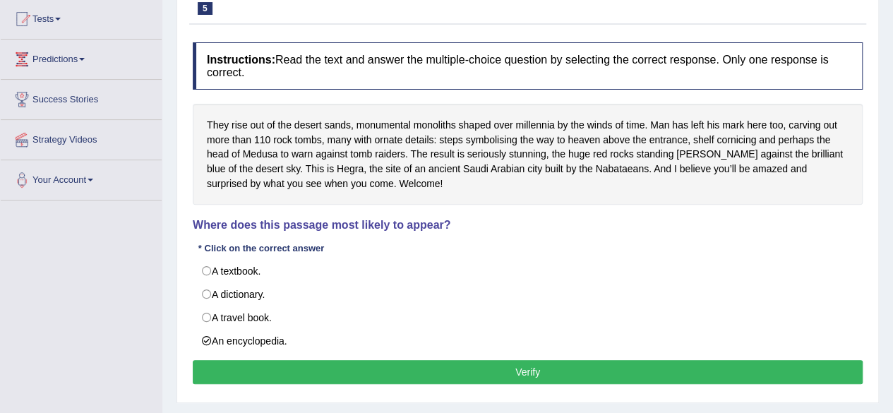
click at [347, 367] on button "Verify" at bounding box center [528, 372] width 670 height 24
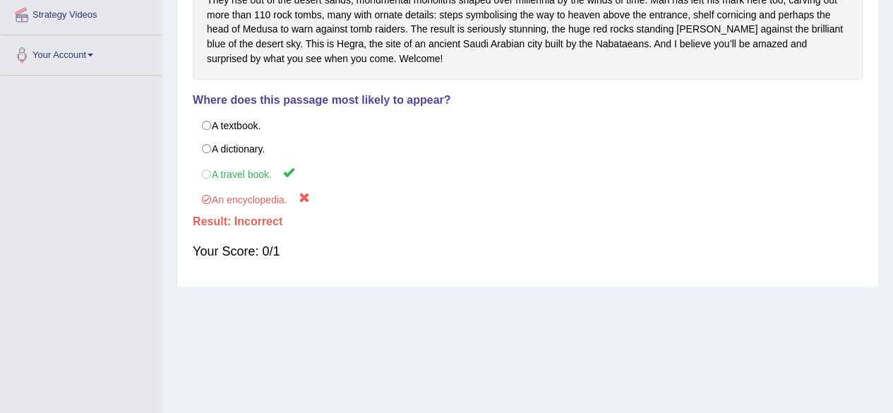
scroll to position [0, 0]
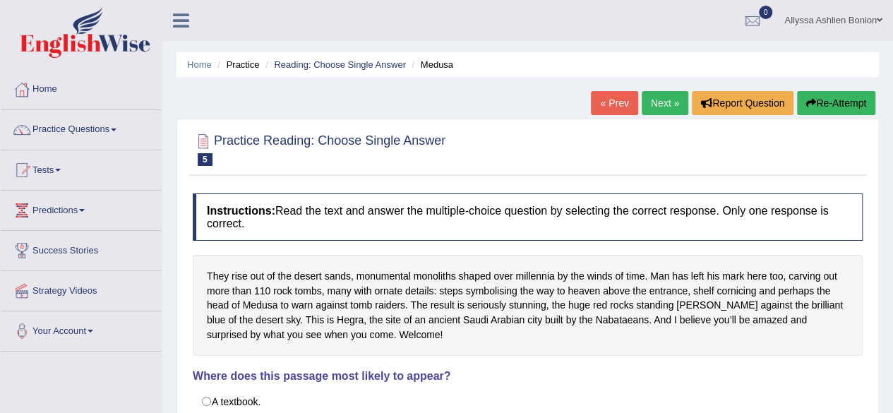
click at [662, 100] on link "Next »" at bounding box center [664, 103] width 47 height 24
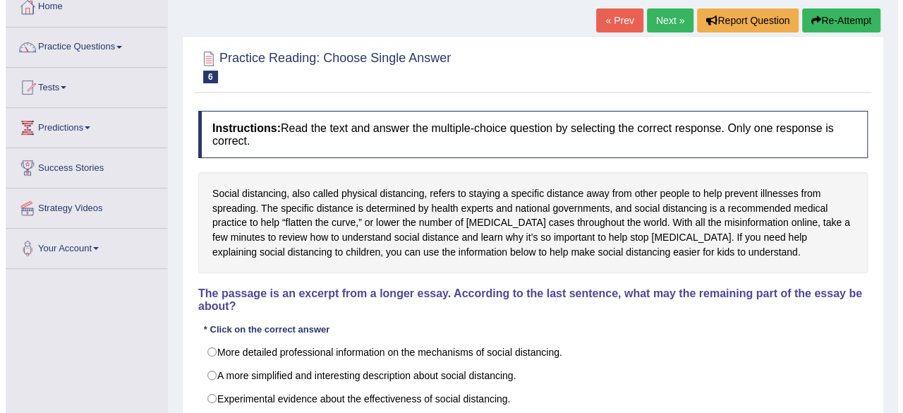
scroll to position [142, 0]
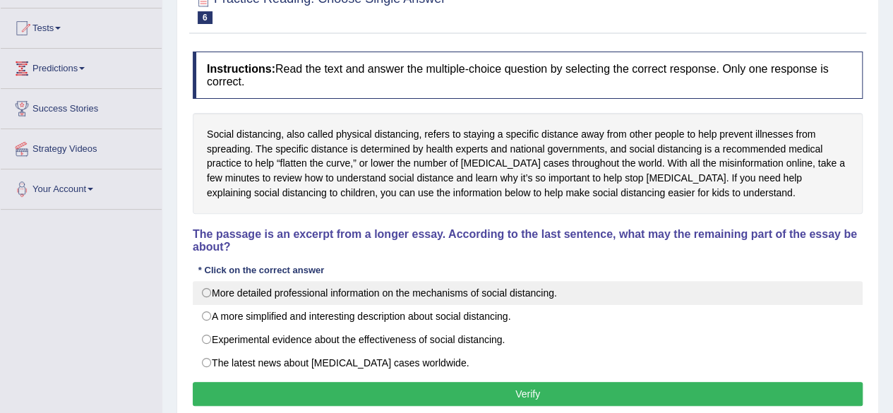
click at [219, 298] on label "More detailed professional information on the mechanisms of social distancing." at bounding box center [528, 293] width 670 height 24
radio input "true"
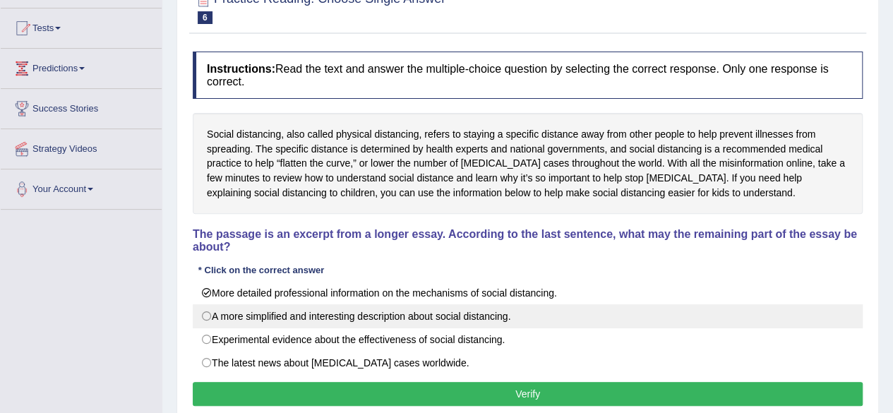
click at [212, 314] on label "A more simplified and interesting description about social distancing." at bounding box center [528, 316] width 670 height 24
radio input "true"
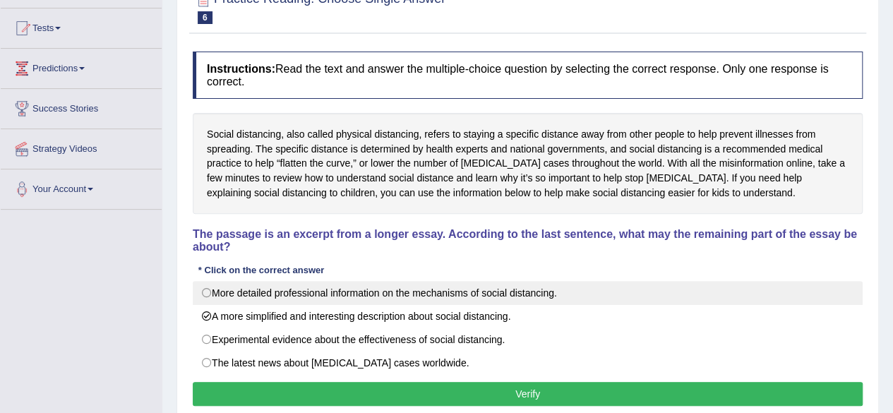
click at [235, 283] on label "More detailed professional information on the mechanisms of social distancing." at bounding box center [528, 293] width 670 height 24
radio input "true"
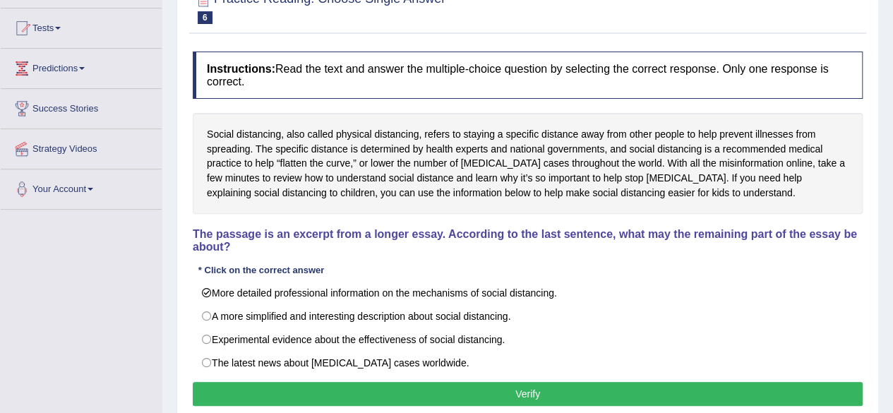
click at [299, 382] on button "Verify" at bounding box center [528, 394] width 670 height 24
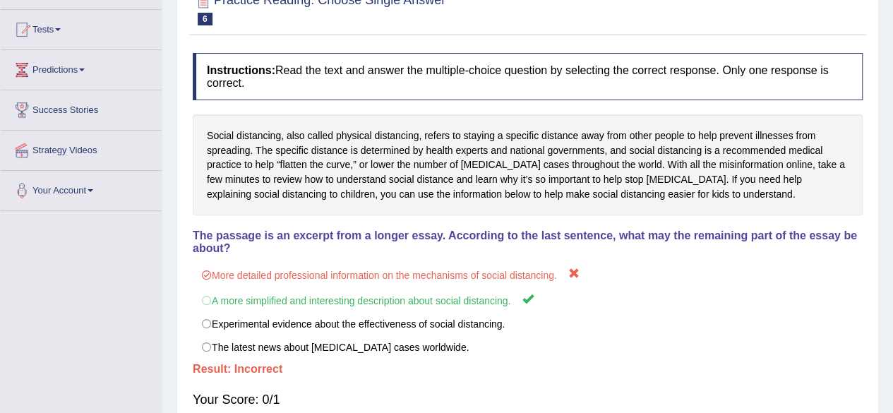
scroll to position [0, 0]
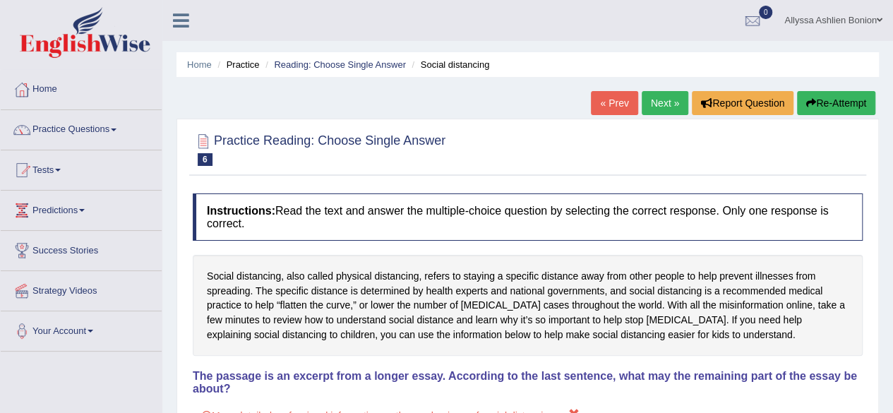
click at [651, 100] on link "Next »" at bounding box center [664, 103] width 47 height 24
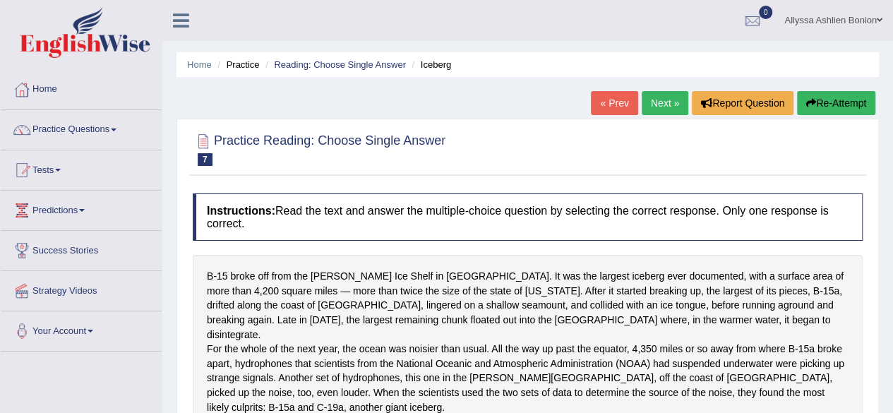
click at [670, 105] on link "Next »" at bounding box center [664, 103] width 47 height 24
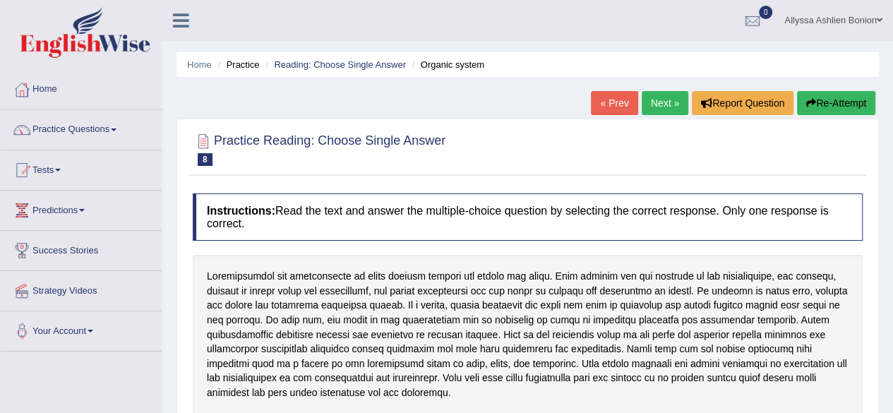
click at [655, 99] on link "Next »" at bounding box center [664, 103] width 47 height 24
